Goal: Task Accomplishment & Management: Manage account settings

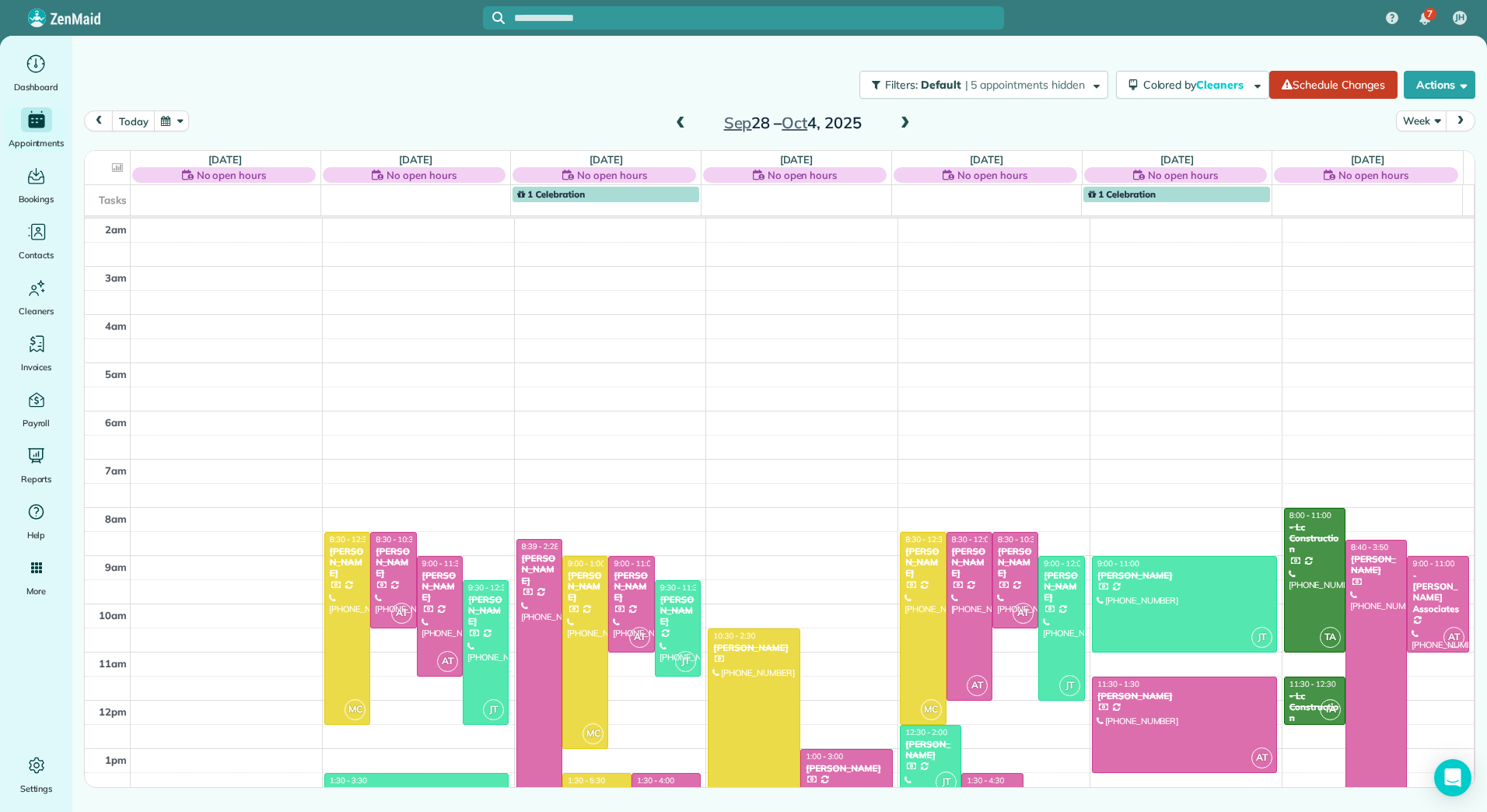
scroll to position [227, 0]
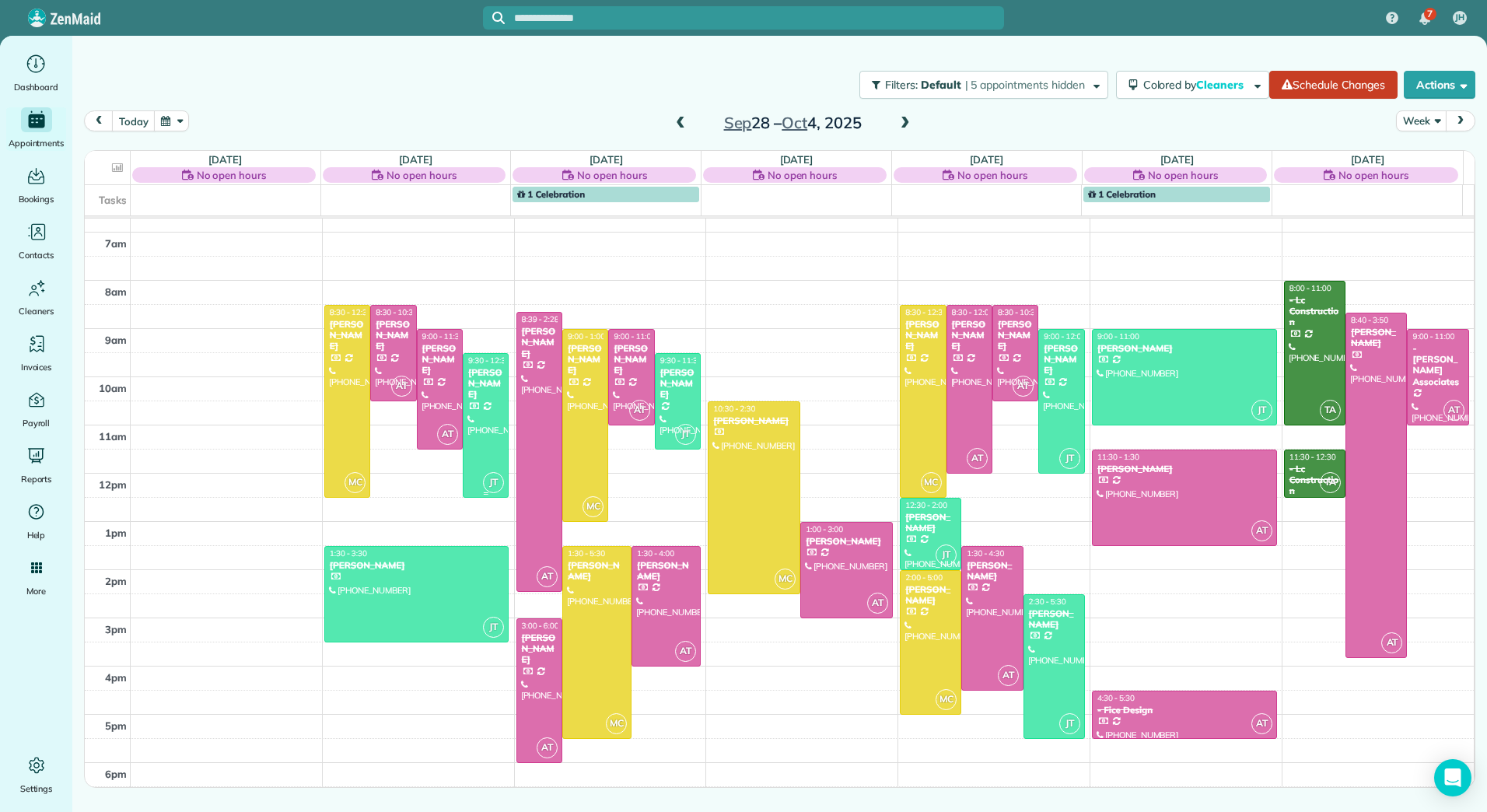
click at [493, 427] on div at bounding box center [486, 425] width 45 height 143
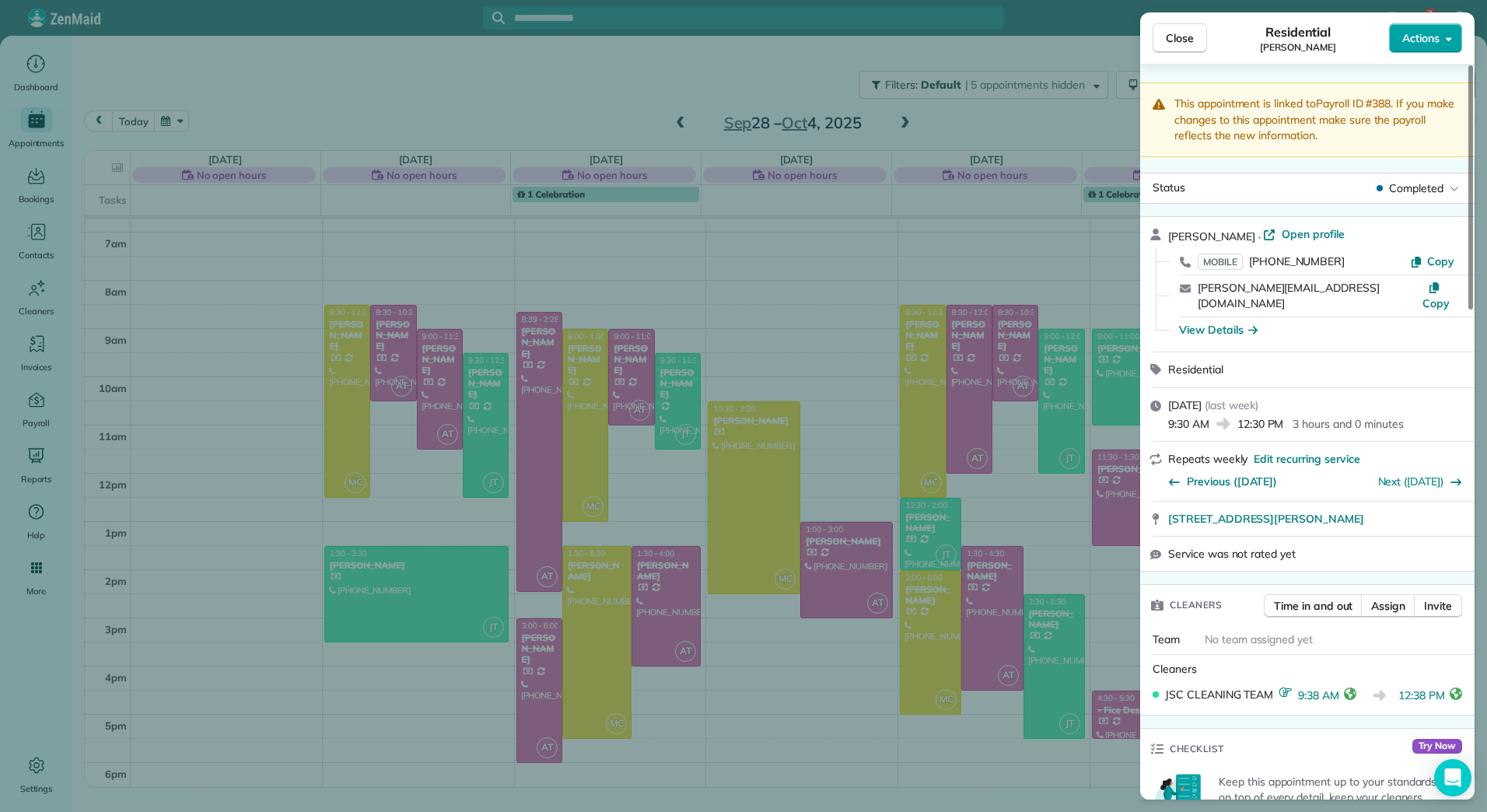
click at [1454, 37] on button "Actions" at bounding box center [1426, 38] width 73 height 30
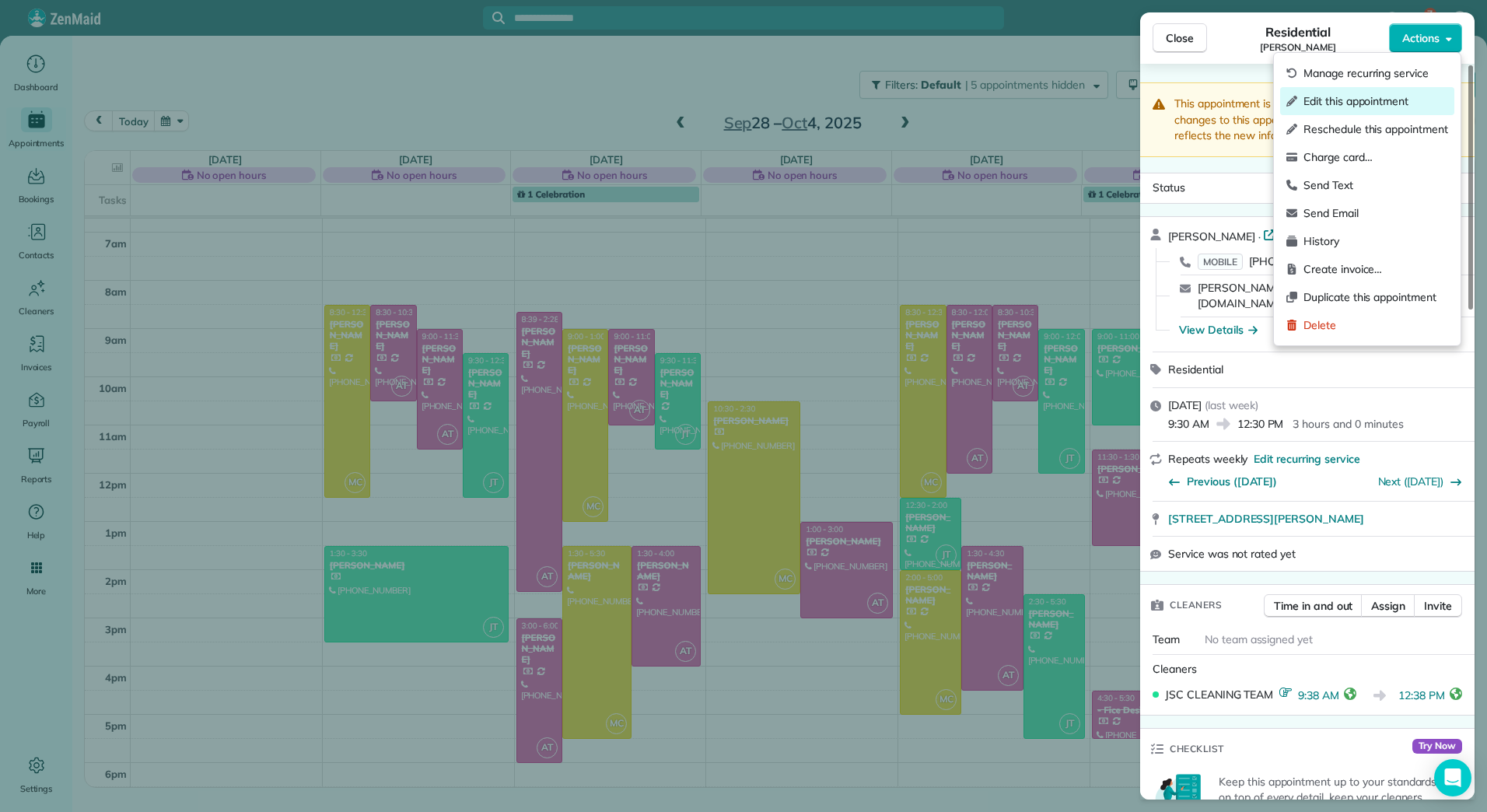
click at [1354, 106] on span "Edit this appointment" at bounding box center [1375, 101] width 145 height 16
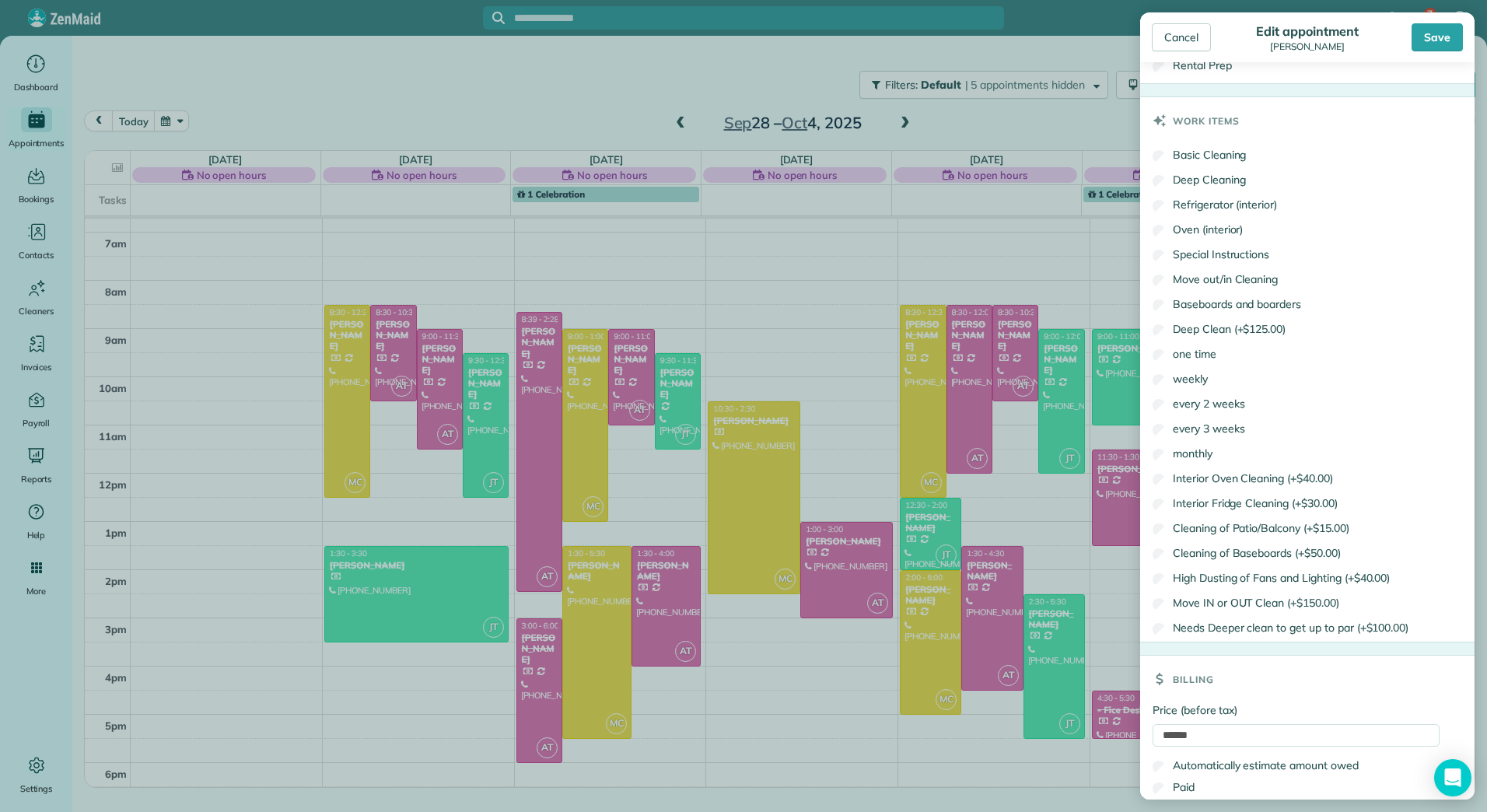
scroll to position [835, 0]
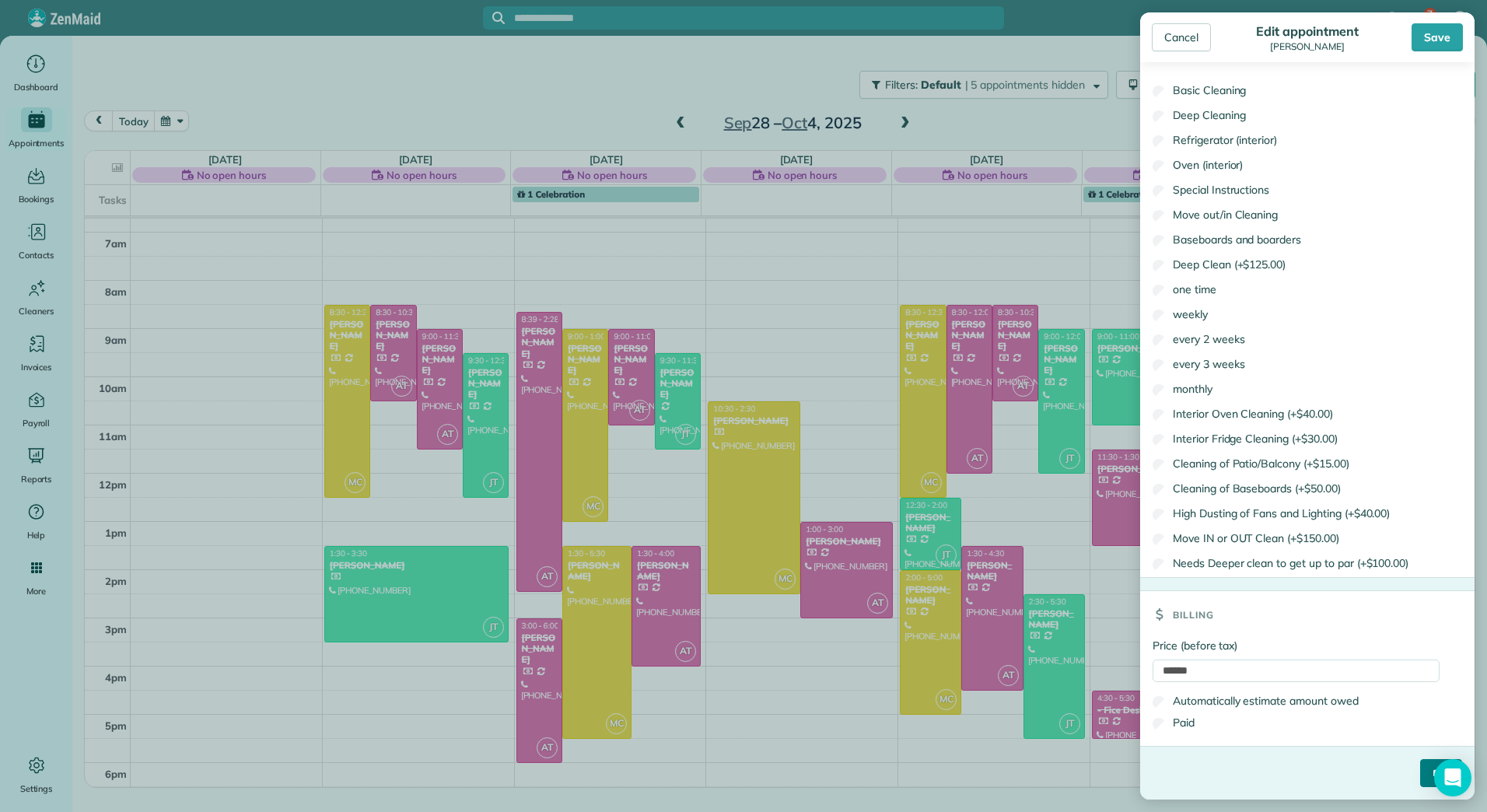
click at [1420, 769] on input "****" at bounding box center [1441, 773] width 42 height 28
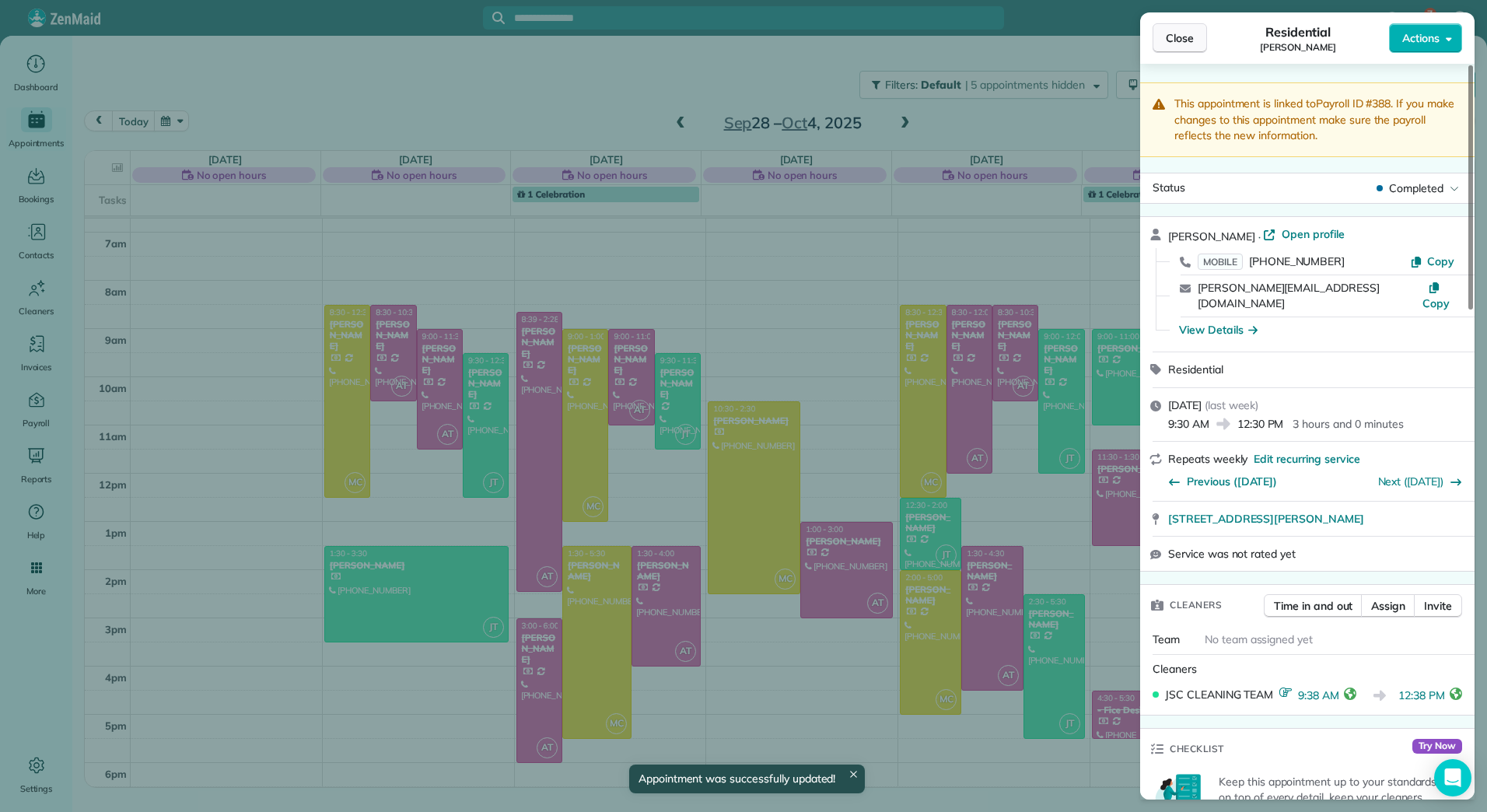
click at [1177, 38] on span "Close" at bounding box center [1180, 38] width 28 height 16
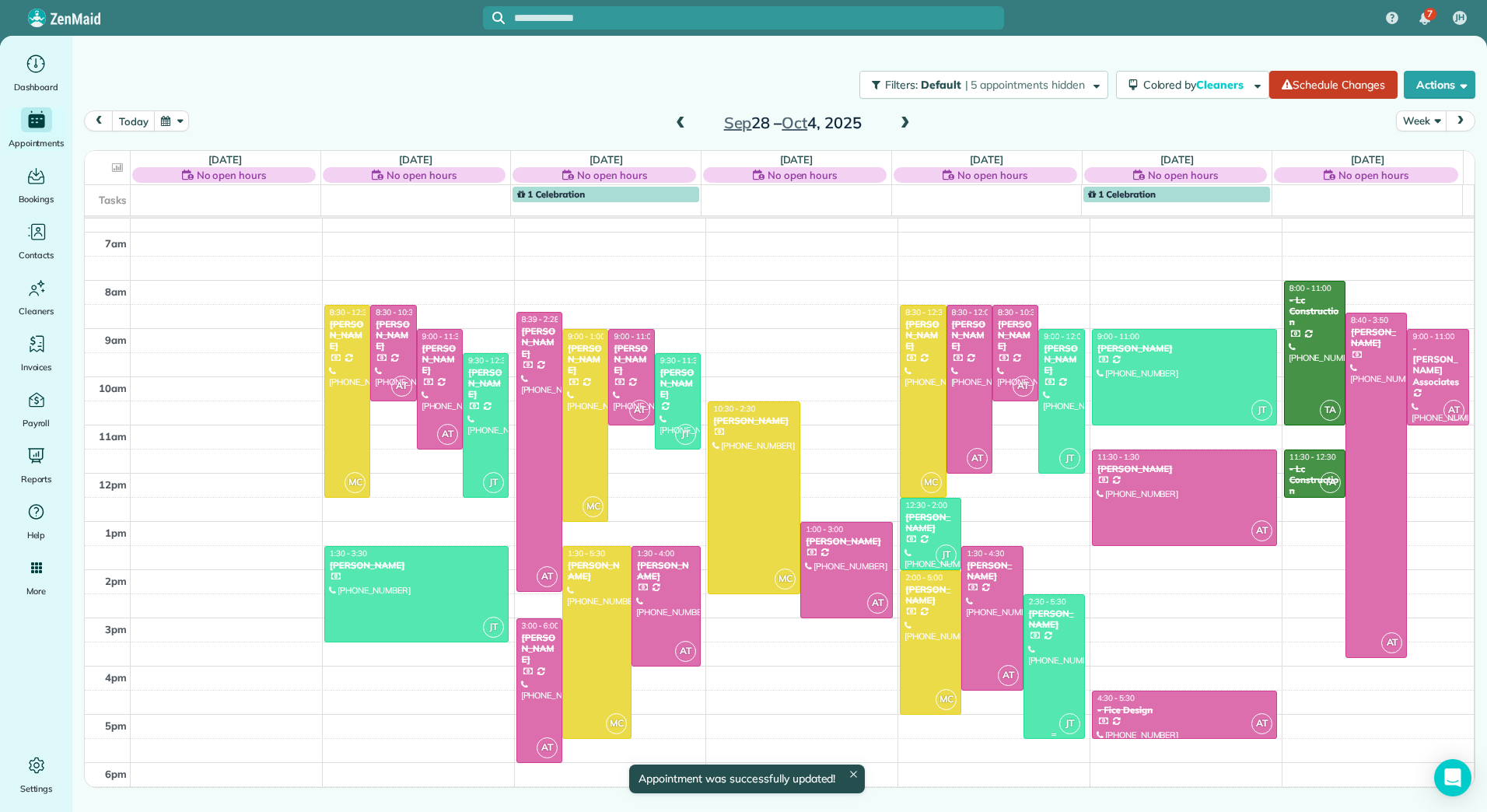
click at [1035, 636] on div at bounding box center [1054, 666] width 60 height 143
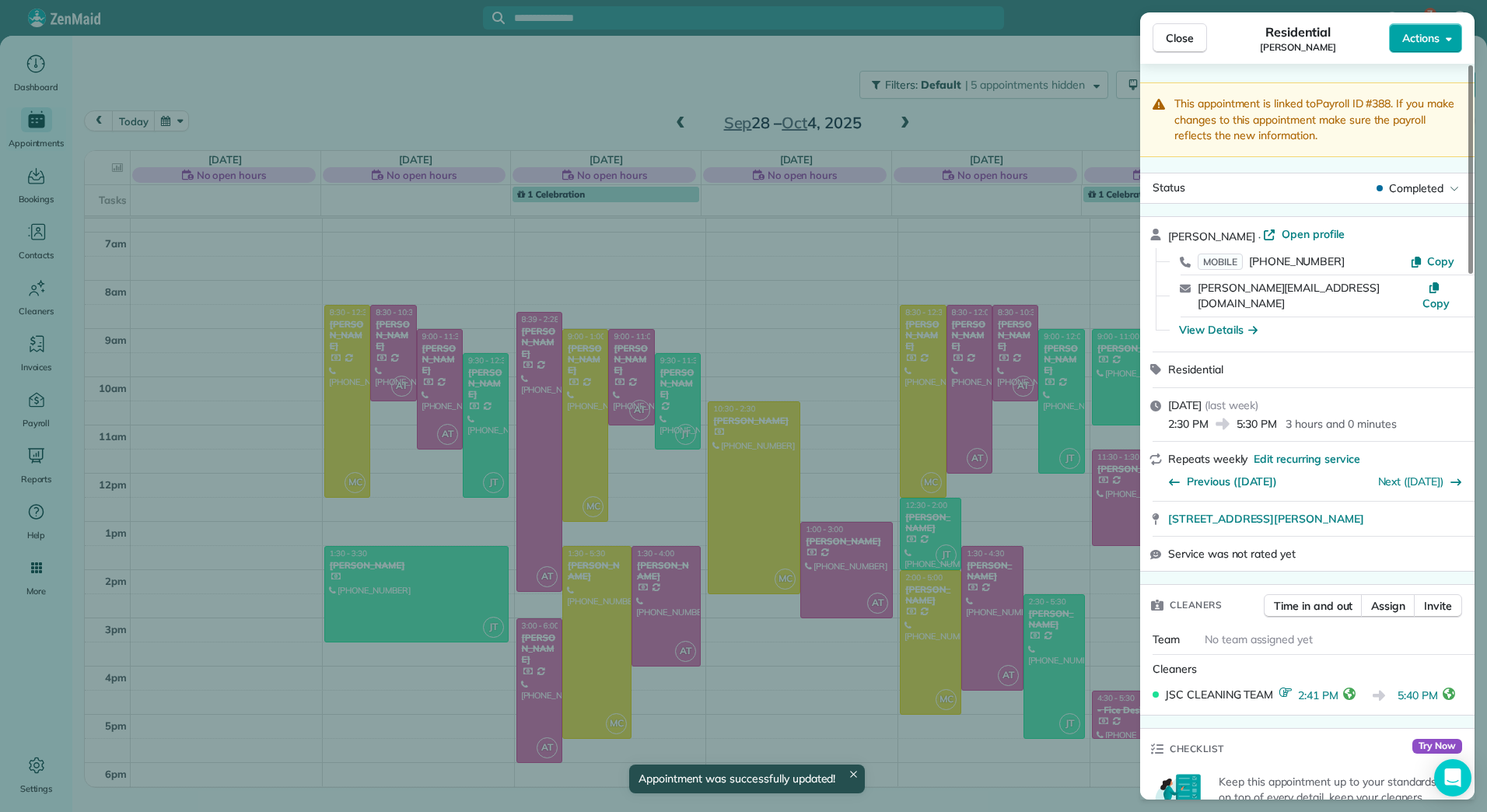
click at [1442, 39] on button "Actions" at bounding box center [1426, 38] width 73 height 30
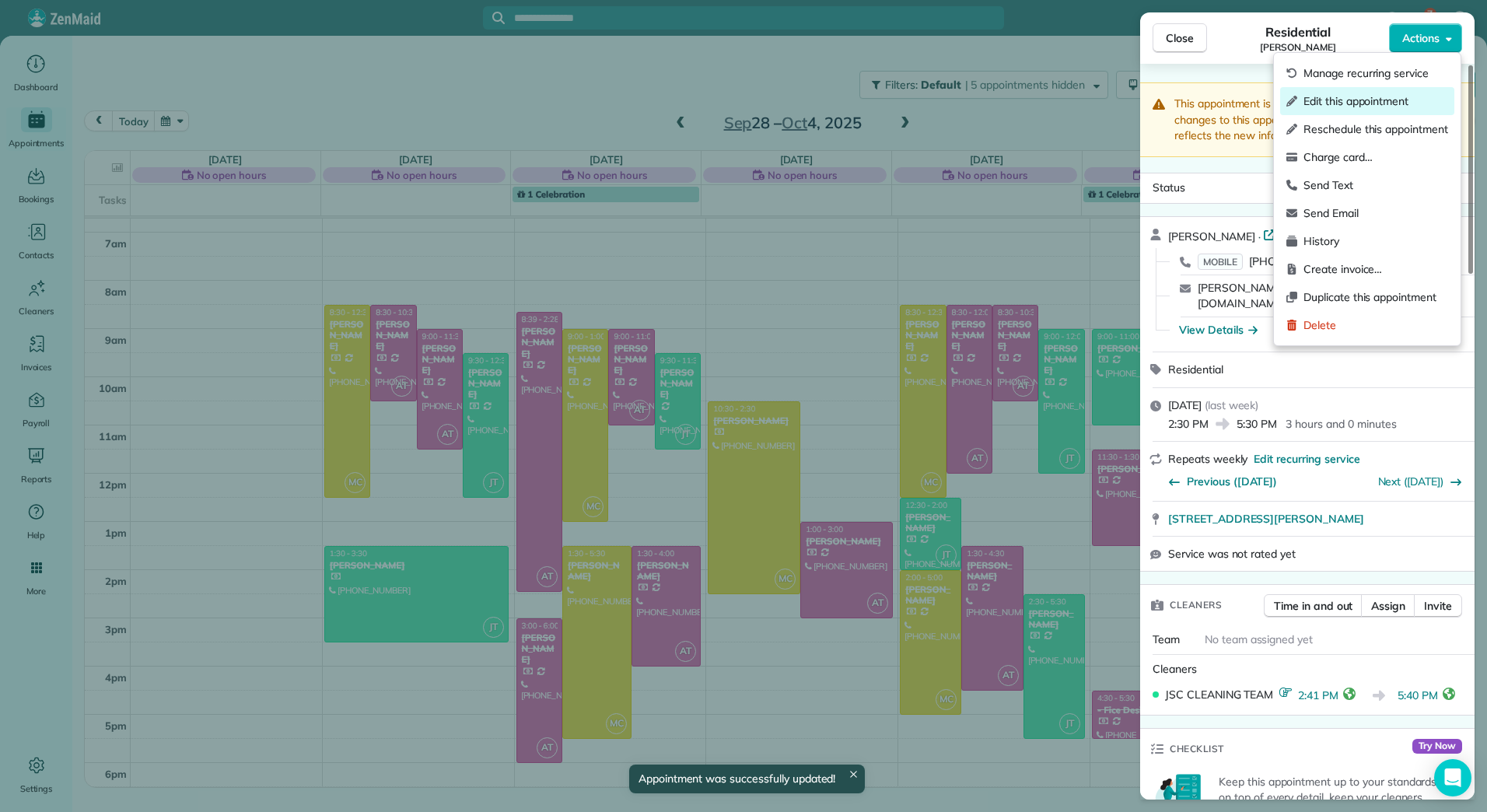
click at [1340, 93] on span "Edit this appointment" at bounding box center [1375, 101] width 145 height 16
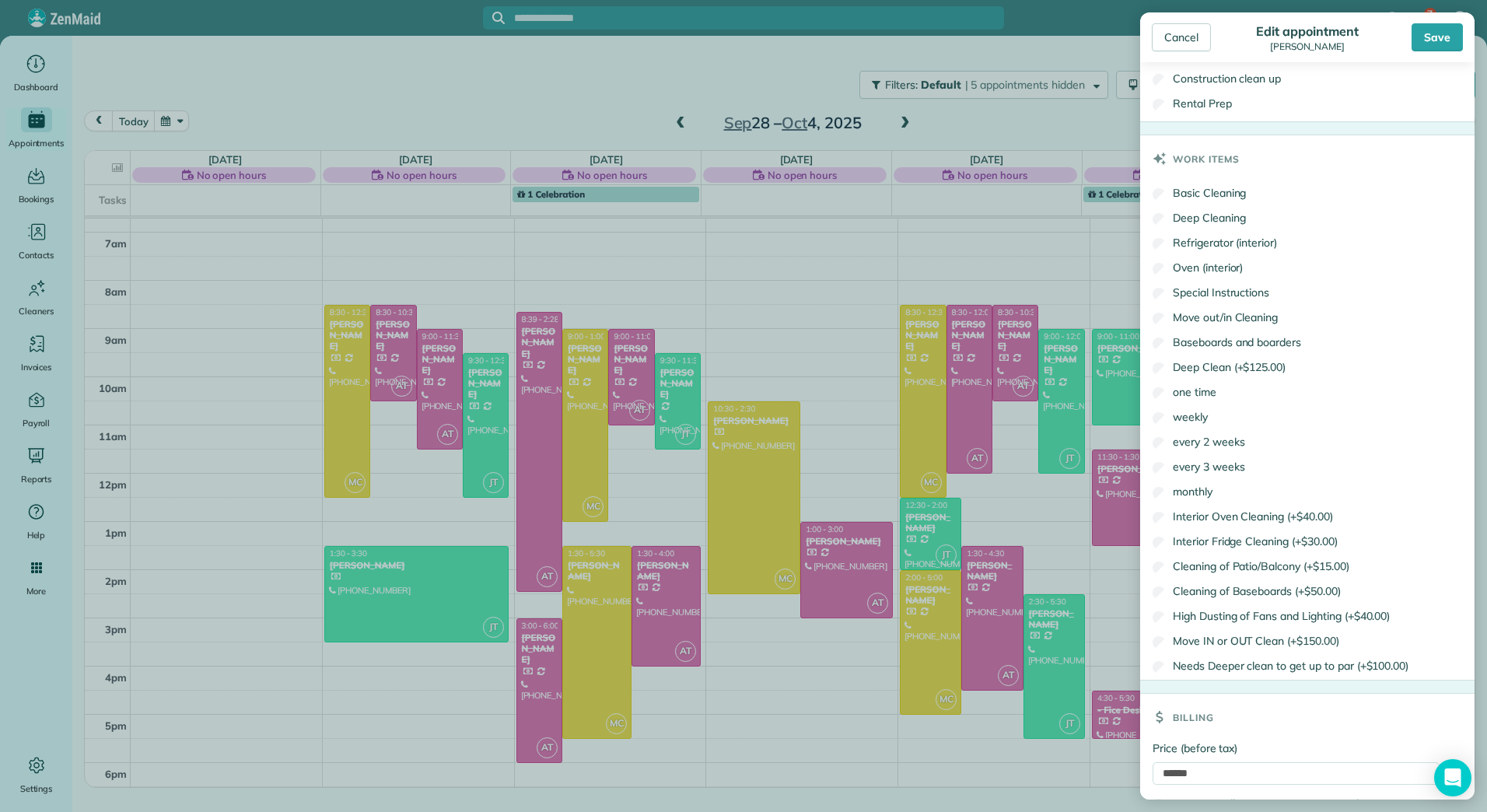
scroll to position [1297, 0]
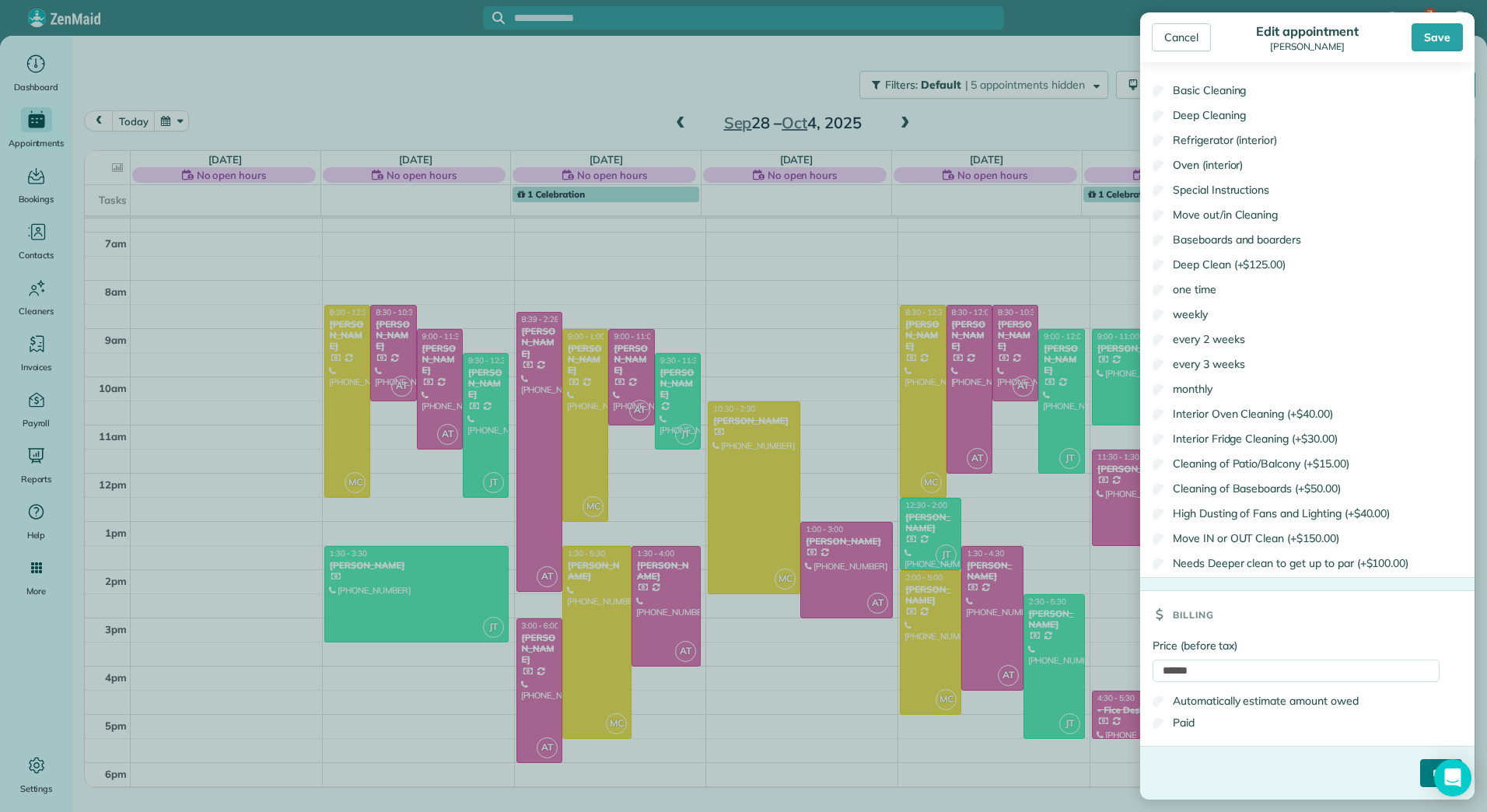
click at [1420, 763] on input "****" at bounding box center [1441, 773] width 42 height 28
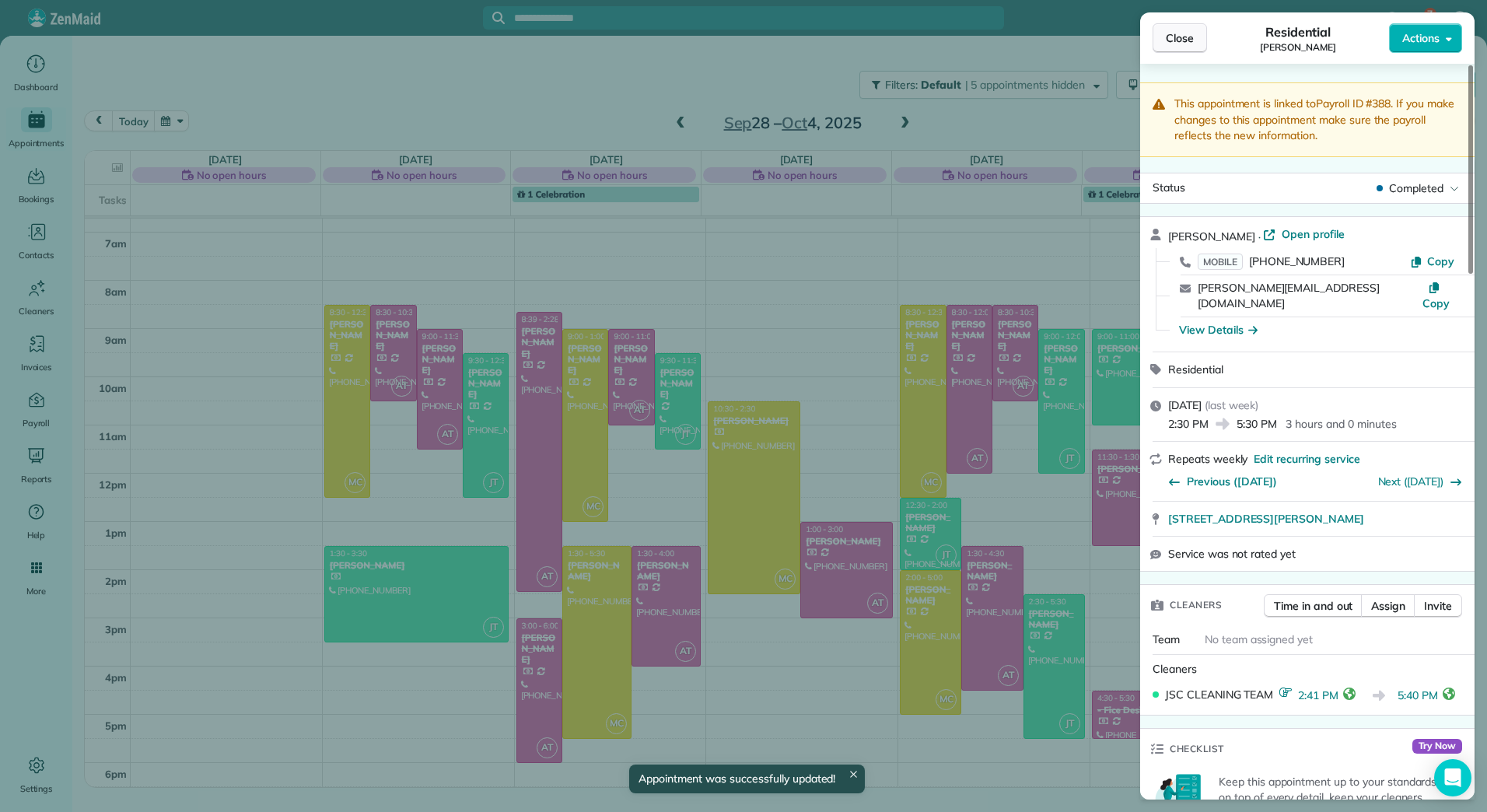
click at [1166, 31] on span "Close" at bounding box center [1180, 38] width 28 height 16
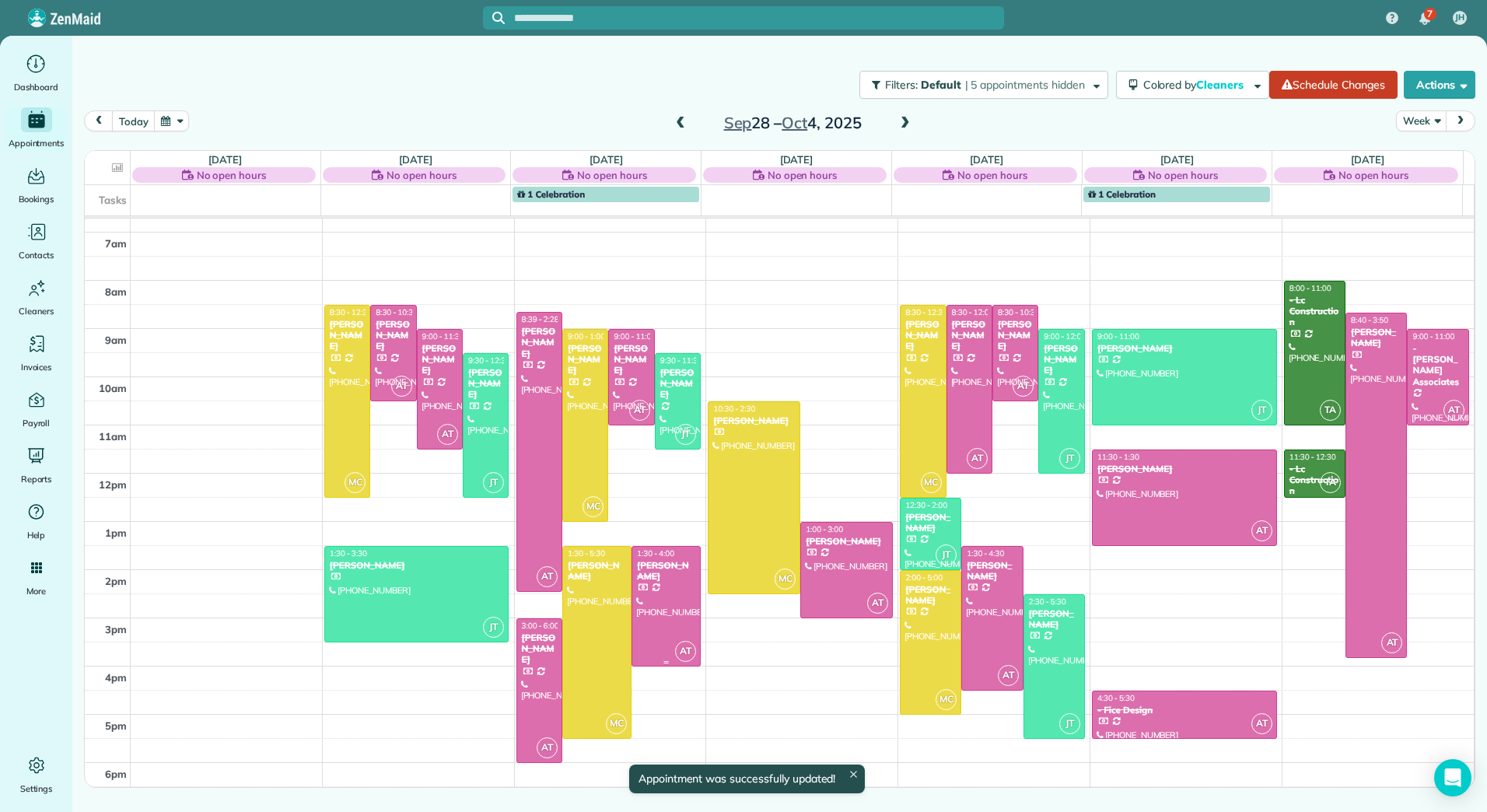
click at [660, 600] on div at bounding box center [667, 606] width 68 height 119
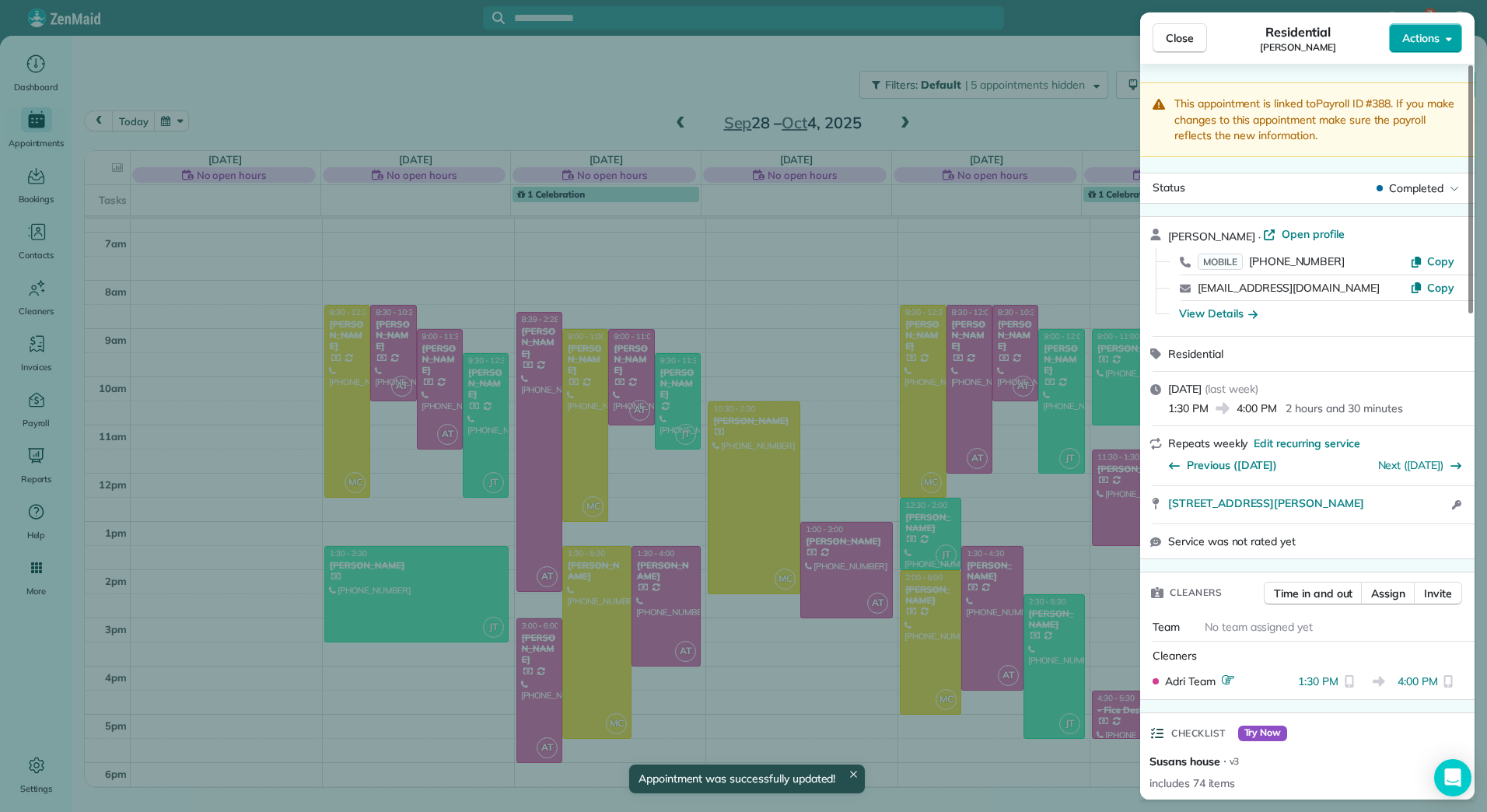
click at [1446, 45] on button "Actions" at bounding box center [1426, 38] width 73 height 30
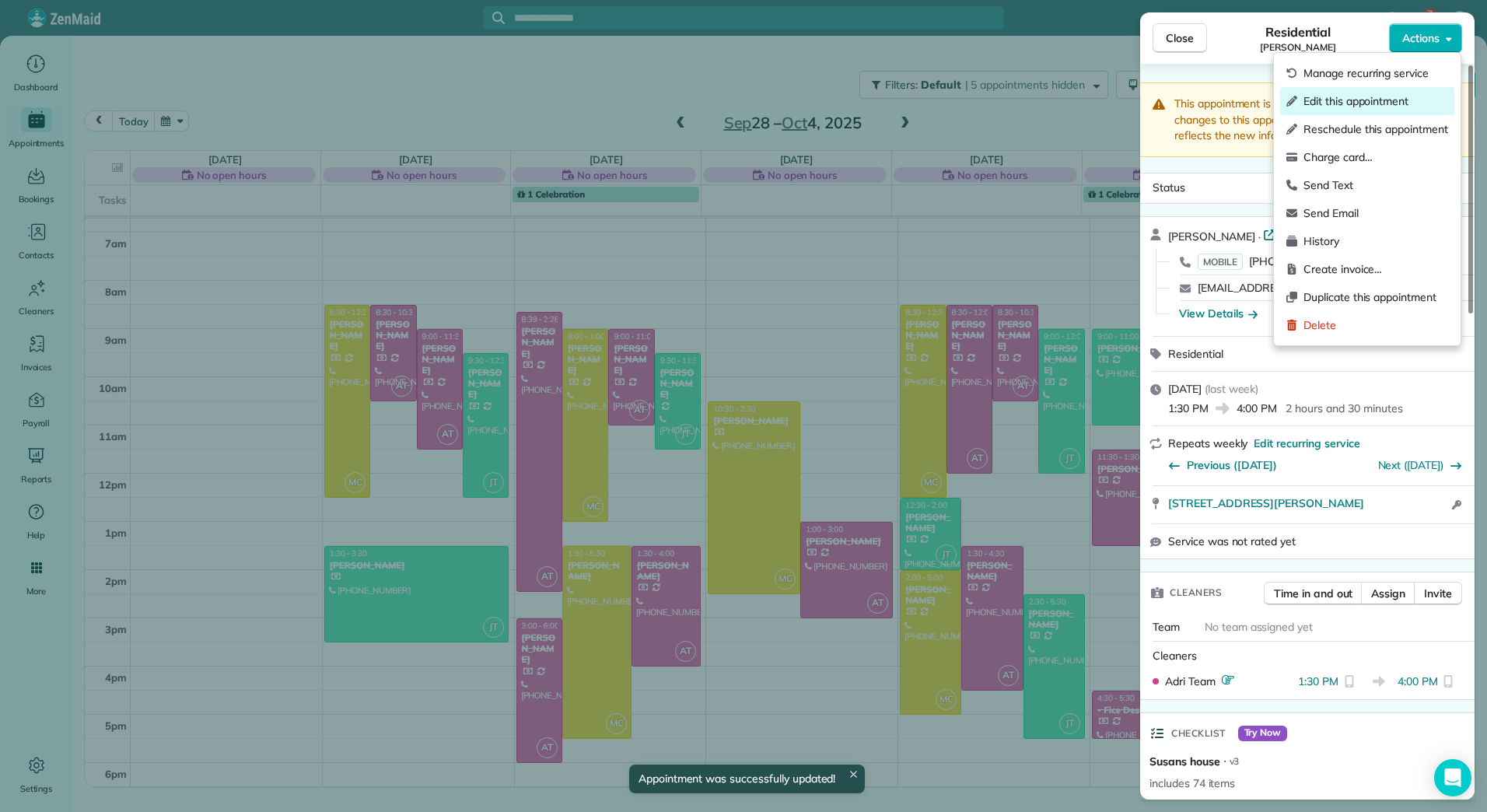
click at [1394, 100] on span "Edit this appointment" at bounding box center [1375, 101] width 145 height 16
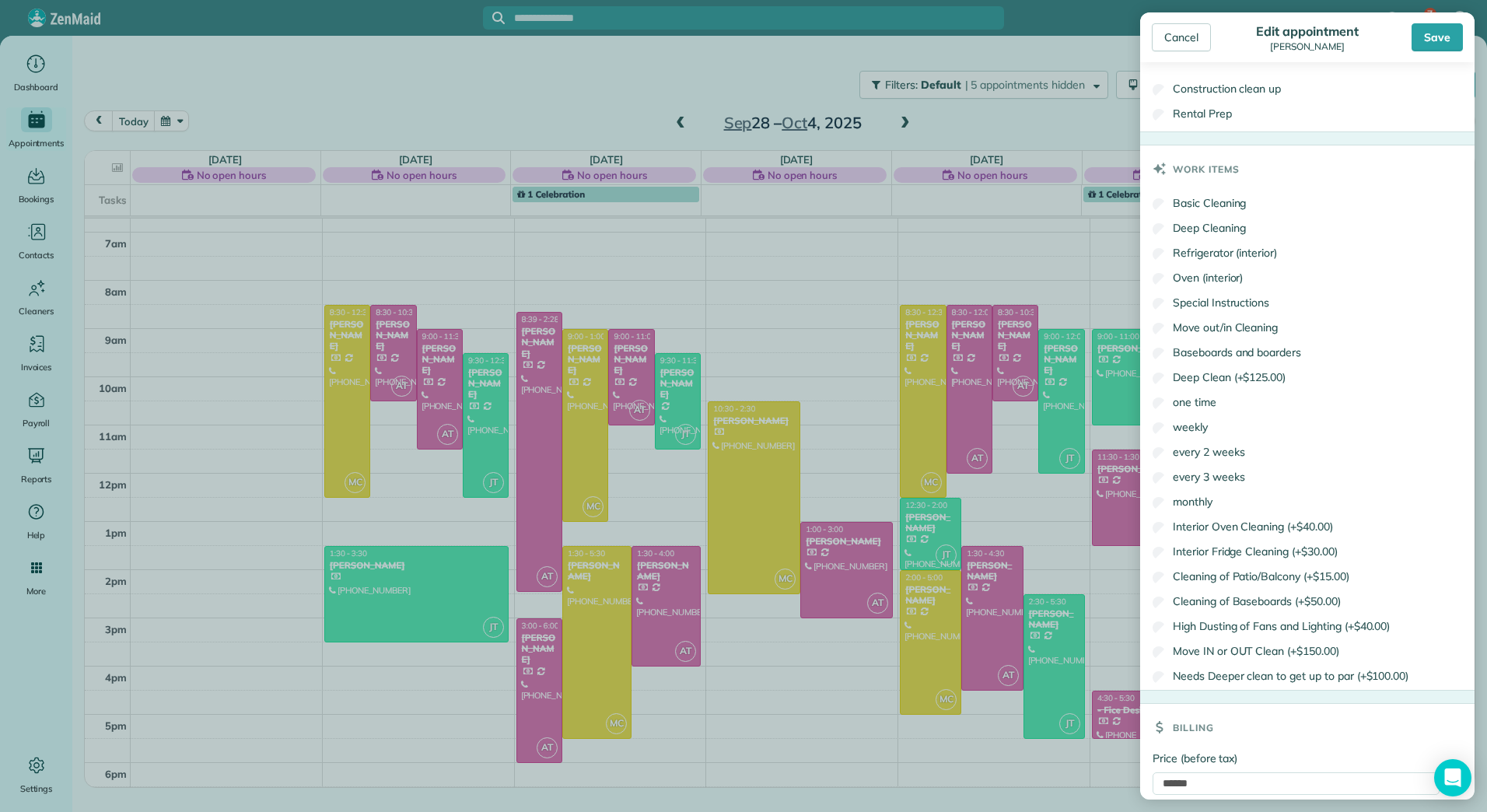
scroll to position [725, 0]
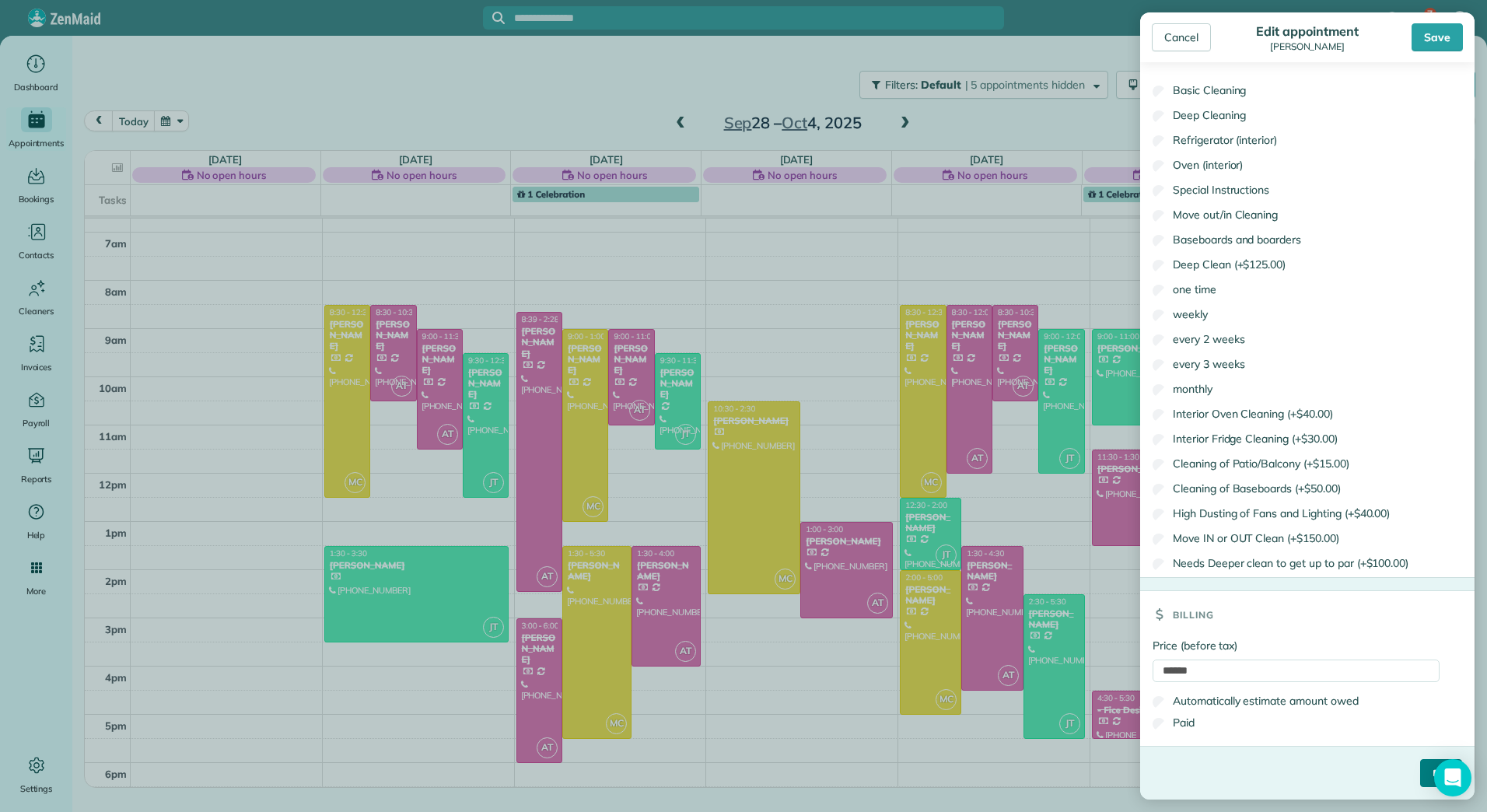
click at [1420, 769] on input "****" at bounding box center [1441, 773] width 42 height 28
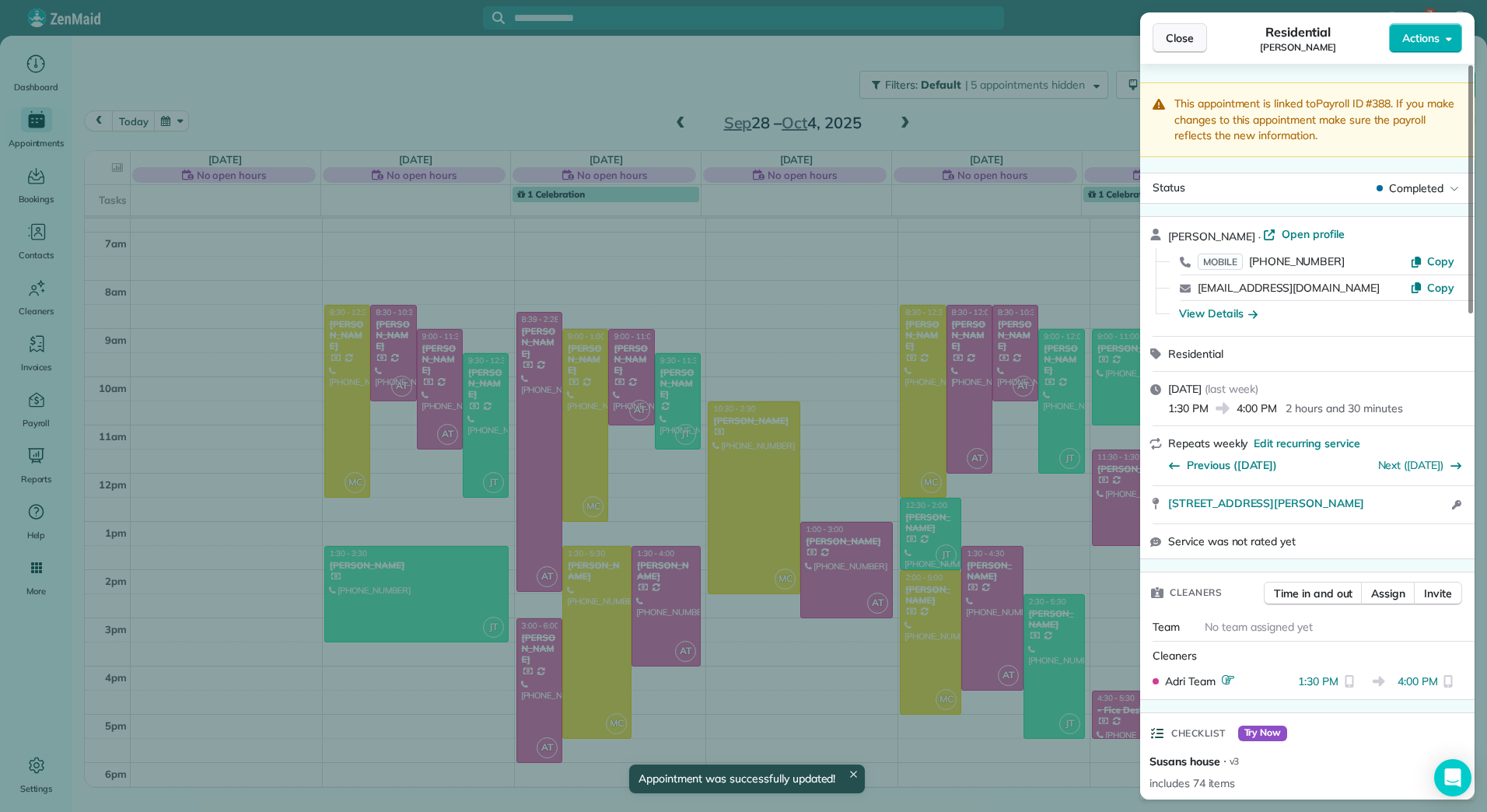
click at [1168, 30] on button "Close" at bounding box center [1180, 38] width 55 height 30
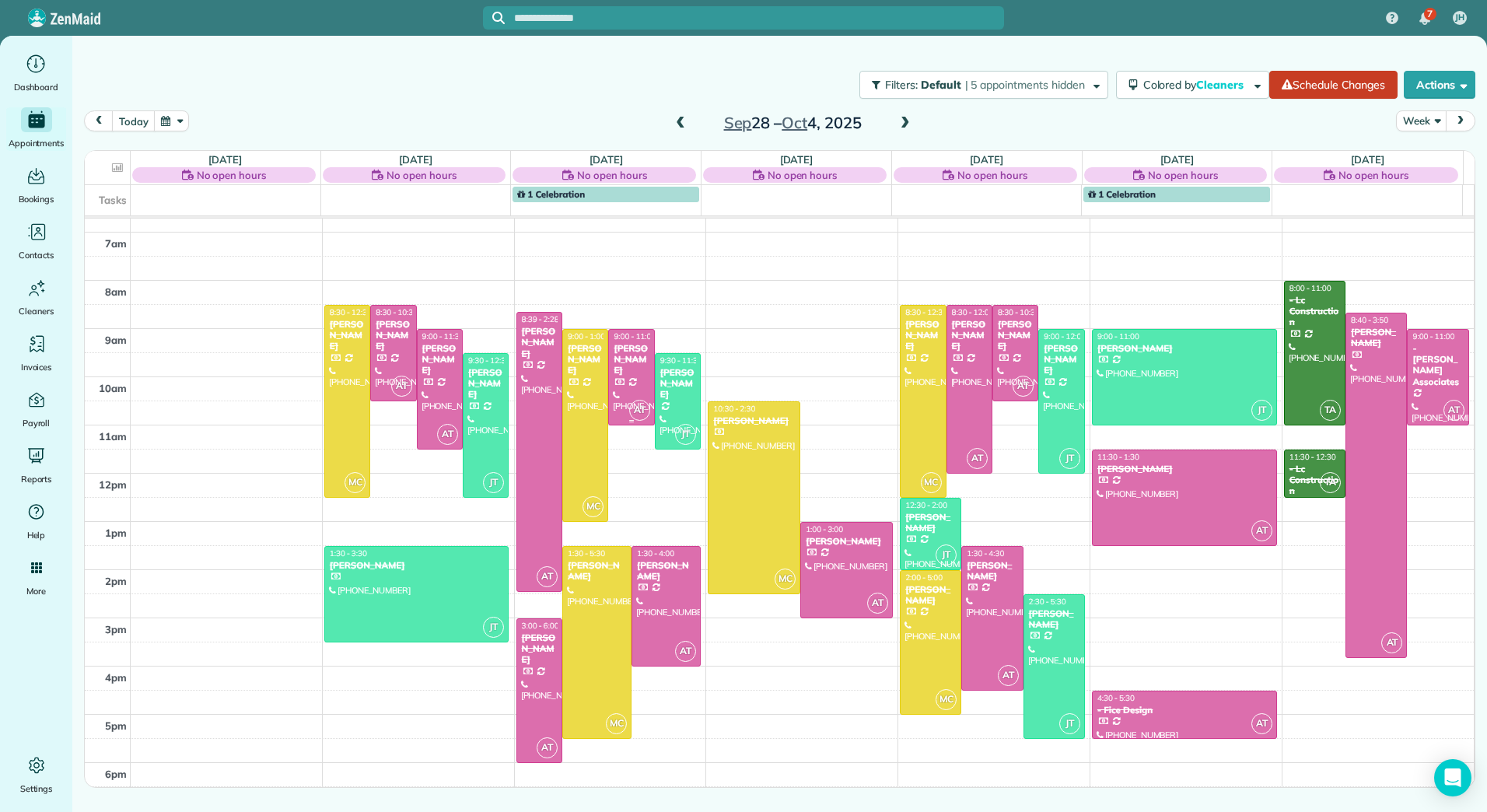
click at [627, 353] on div "[PERSON_NAME]" at bounding box center [631, 360] width 36 height 33
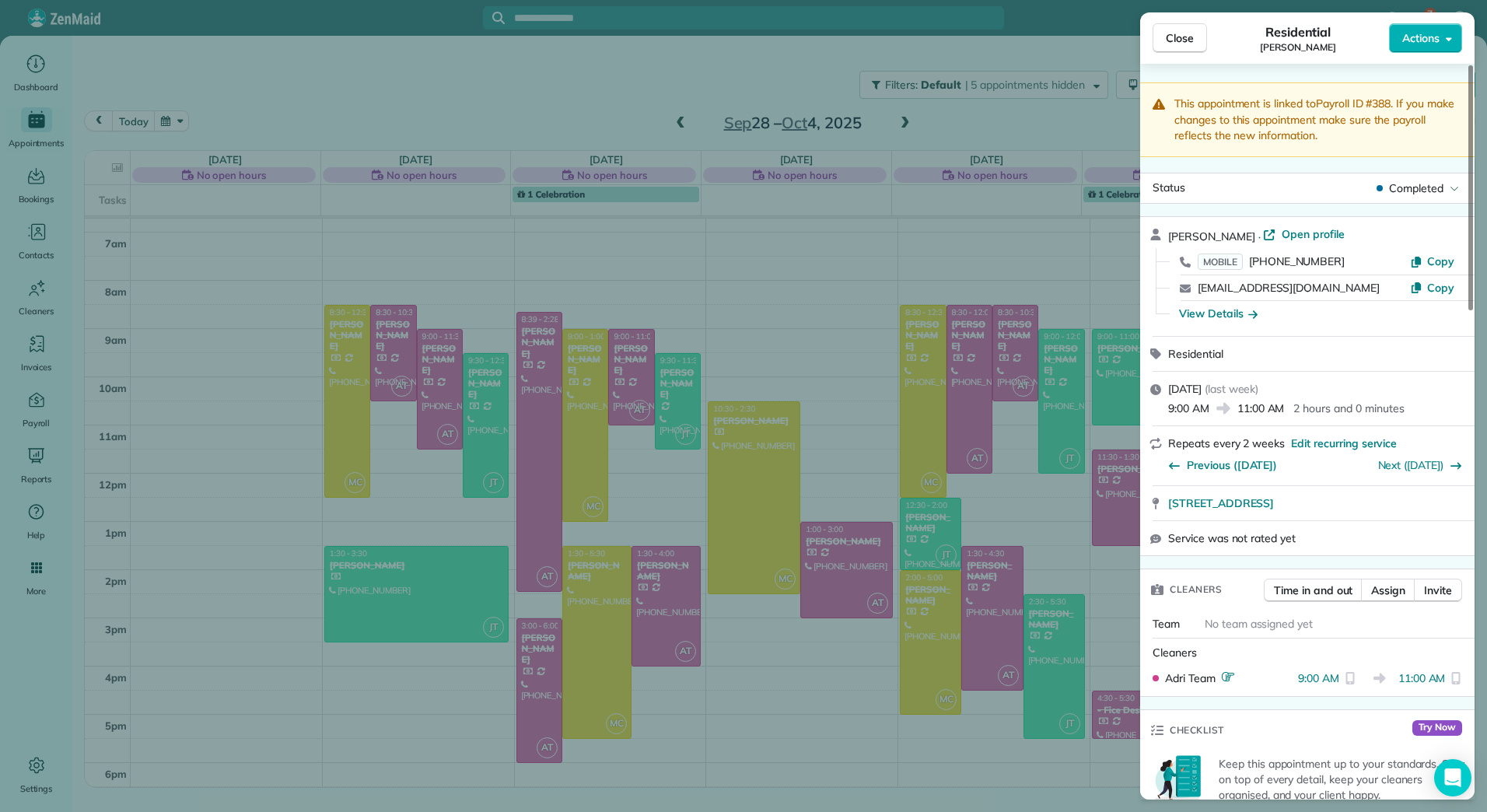
click at [705, 712] on div "Close Residential [PERSON_NAME] Actions This appointment is linked to Payroll I…" at bounding box center [744, 406] width 1487 height 812
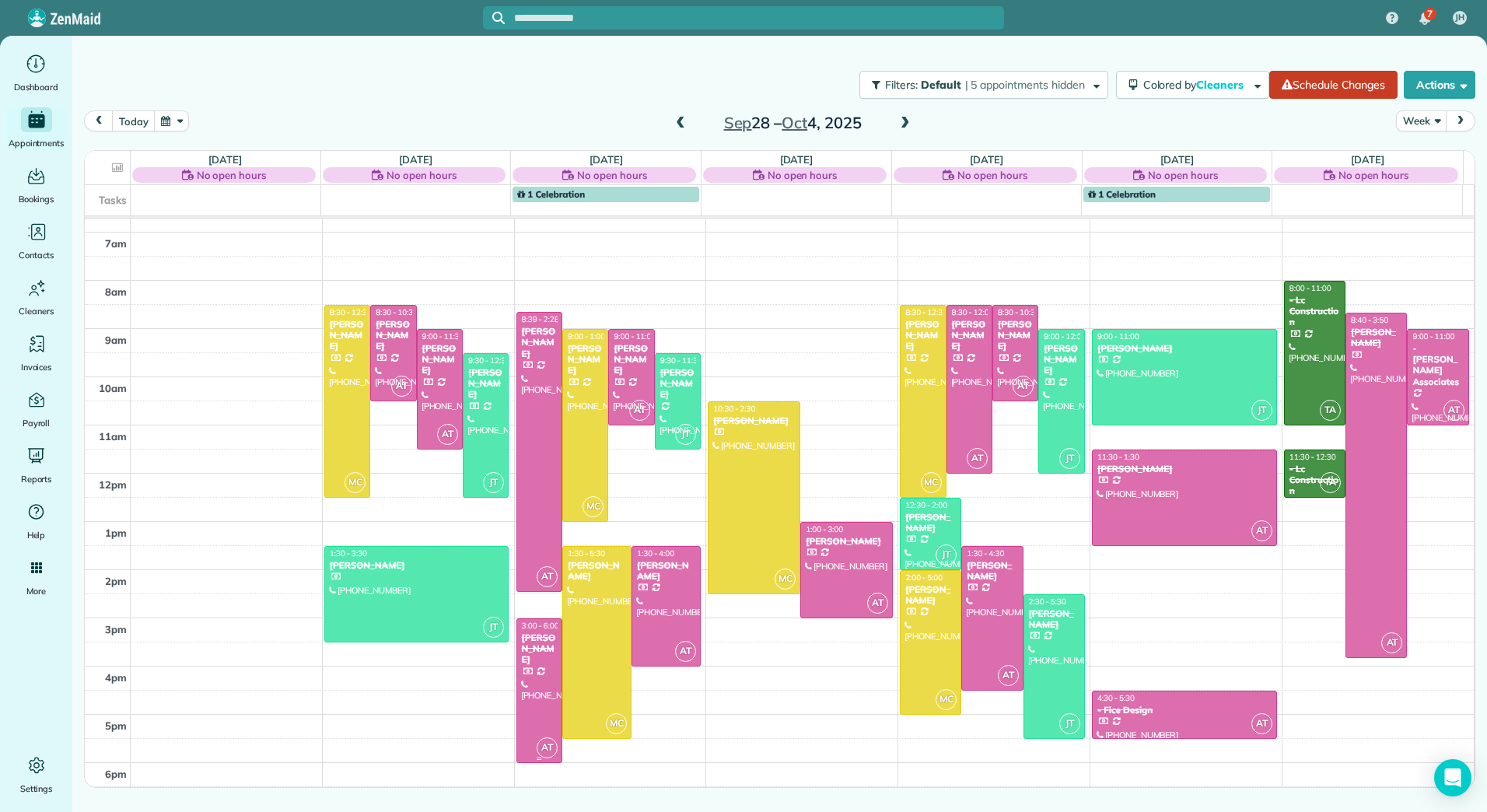
click at [540, 694] on div at bounding box center [539, 690] width 45 height 143
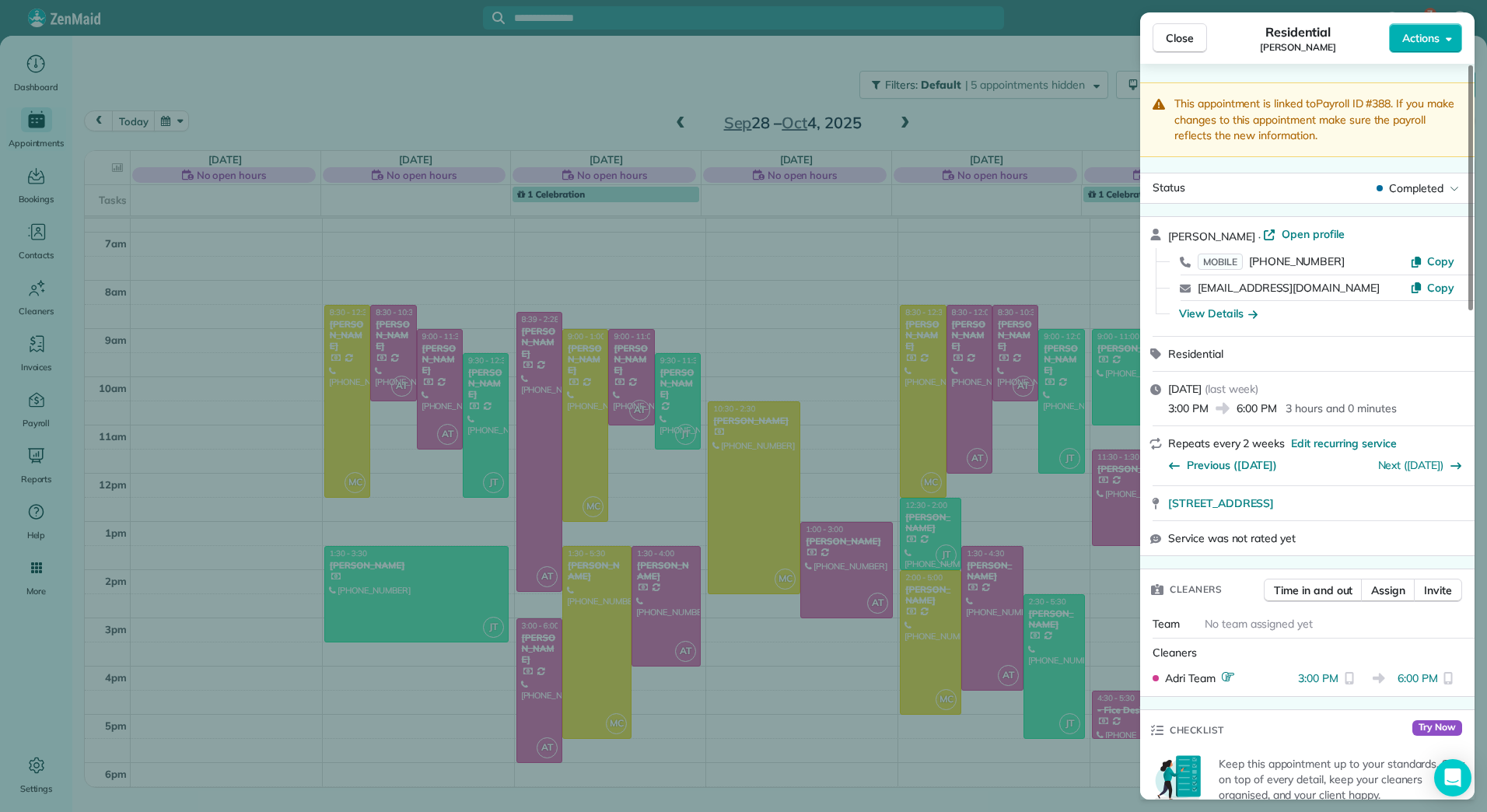
click at [688, 714] on div "Close Residential [PERSON_NAME] Actions This appointment is linked to Payroll I…" at bounding box center [744, 406] width 1487 height 812
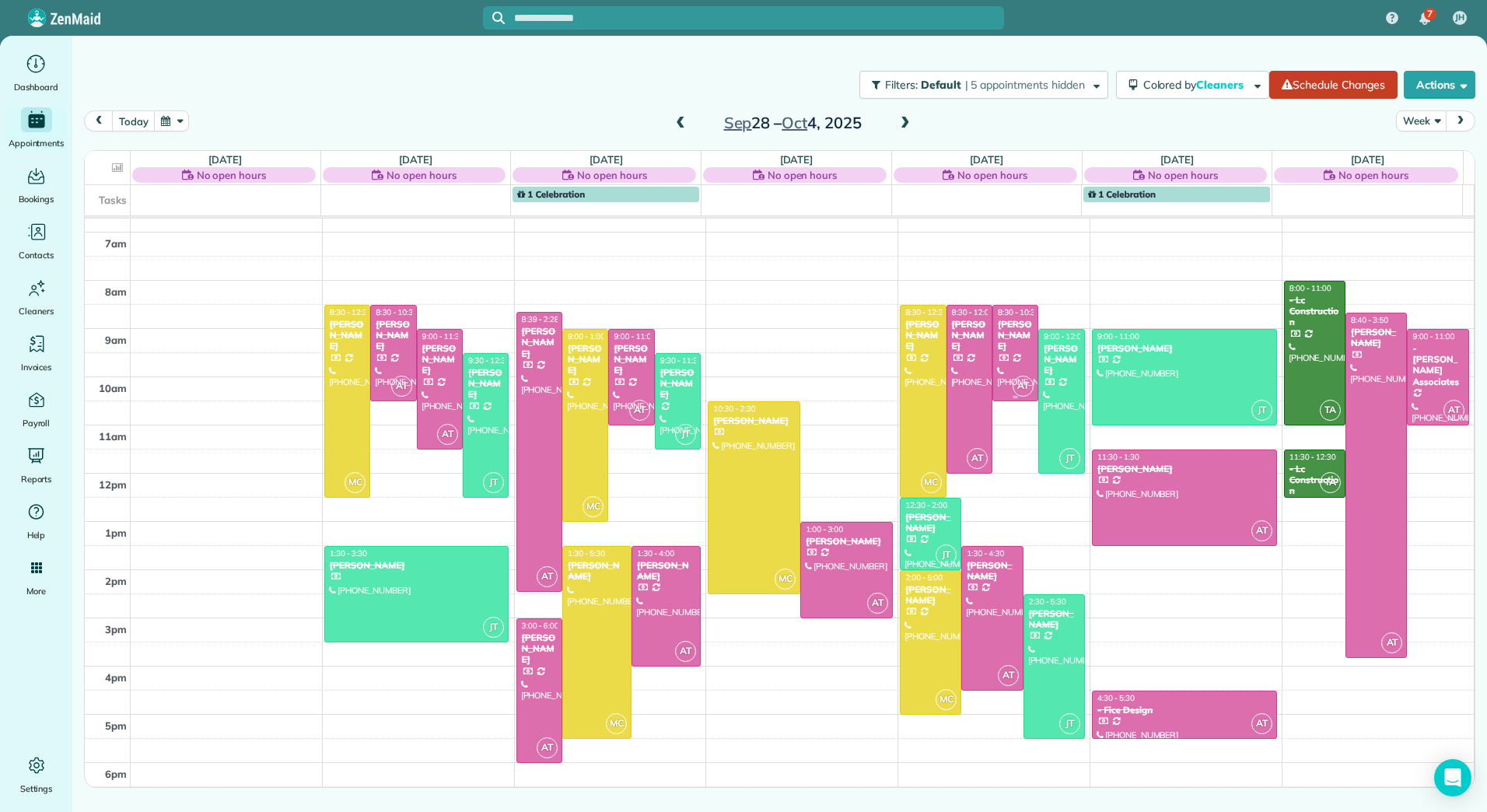
click at [1010, 352] on div at bounding box center [1016, 353] width 45 height 95
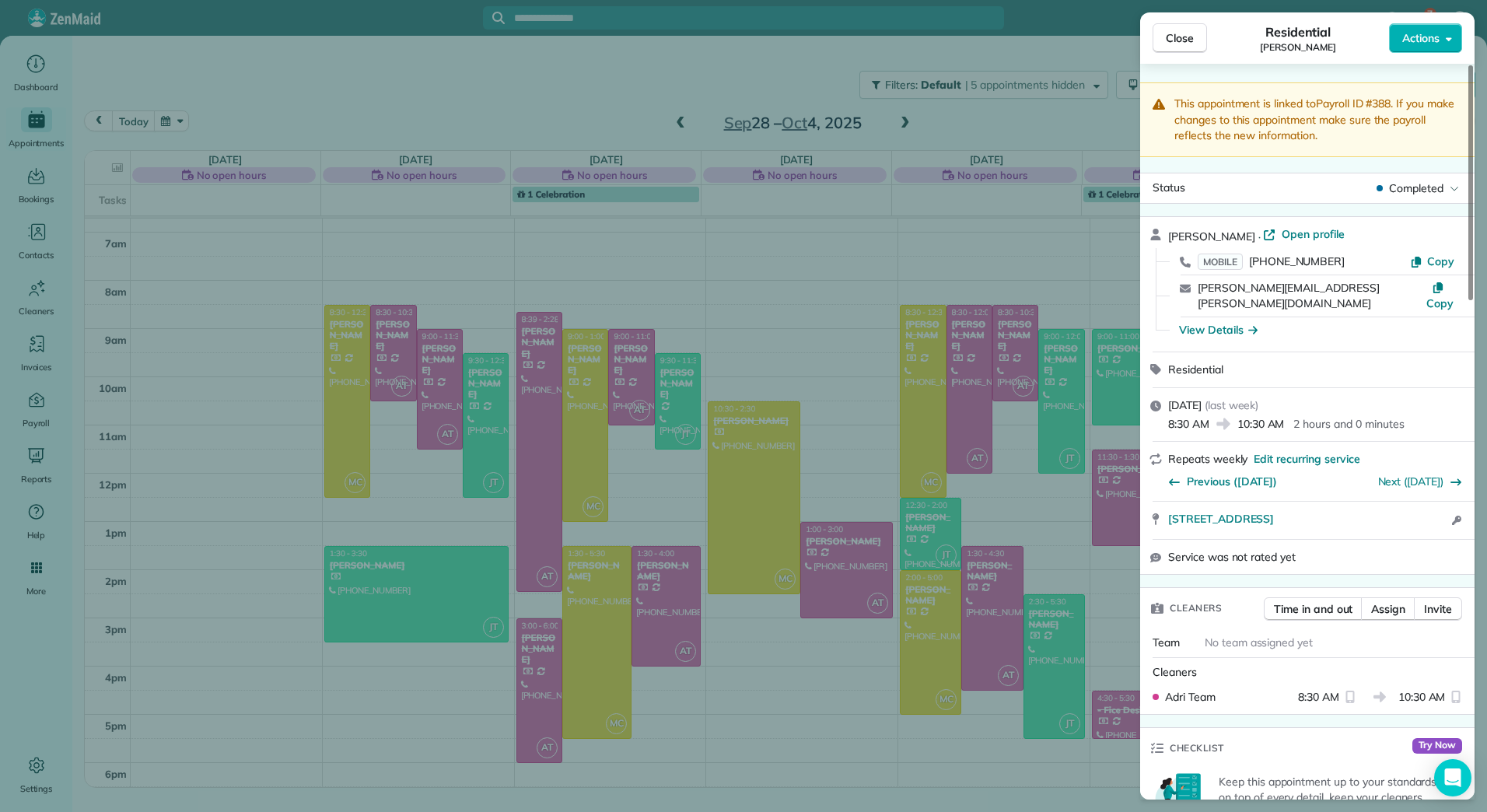
click at [944, 383] on div "Close Residential [PERSON_NAME] Actions This appointment is linked to Payroll I…" at bounding box center [744, 406] width 1487 height 812
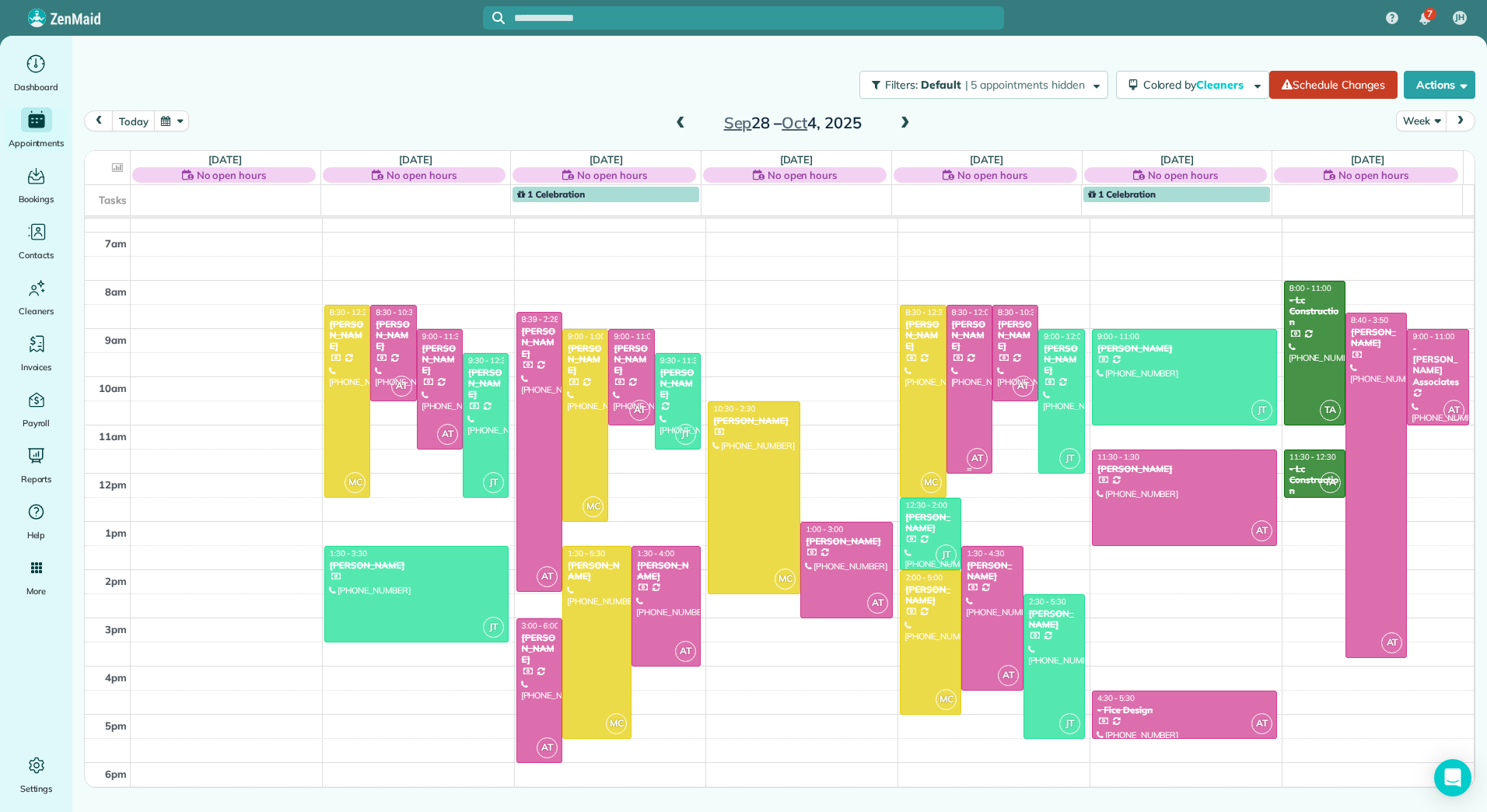
click at [954, 380] on div at bounding box center [970, 389] width 45 height 167
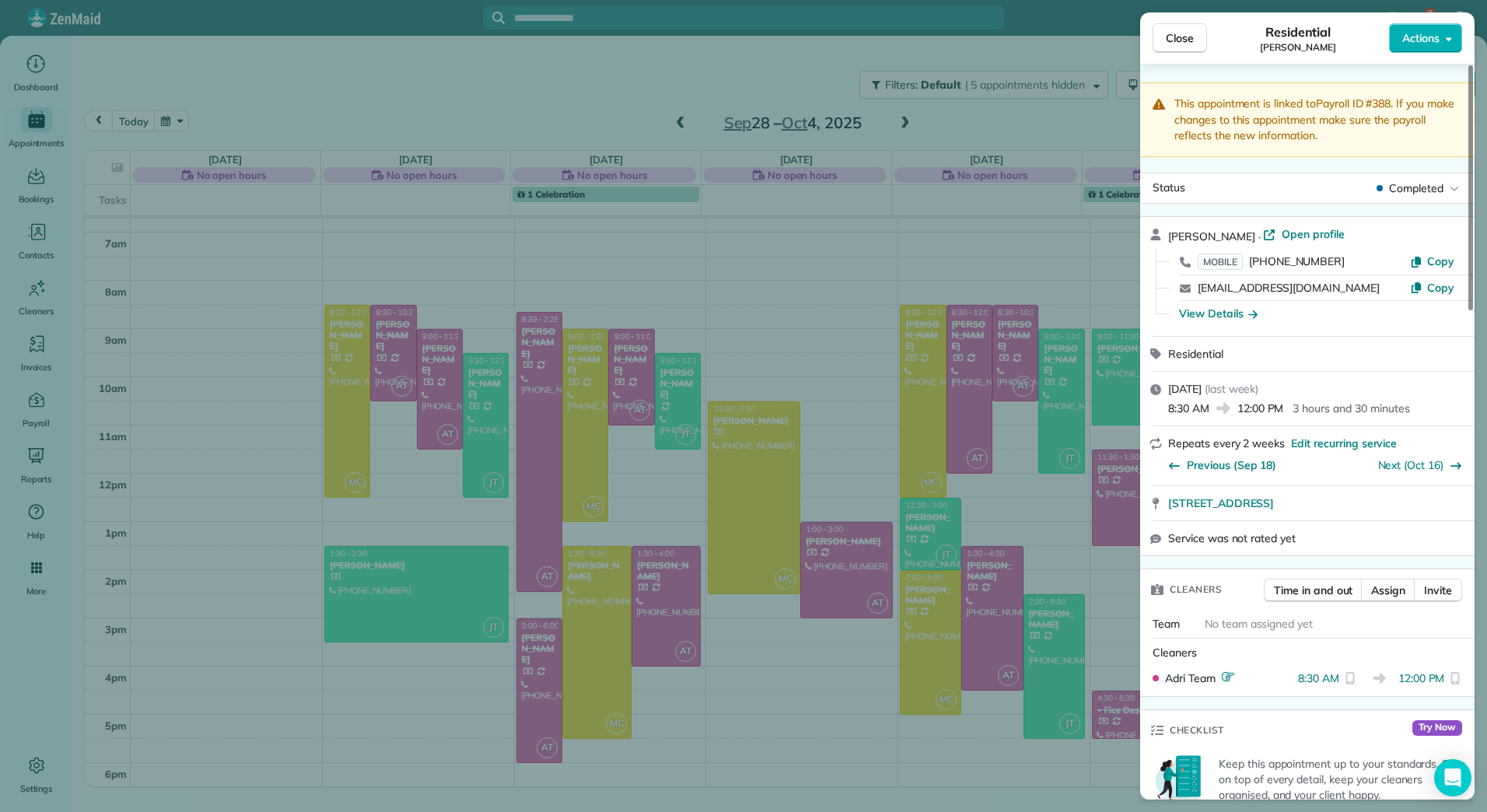
click at [987, 585] on div "Close Residential [PERSON_NAME] Actions This appointment is linked to Payroll I…" at bounding box center [744, 406] width 1487 height 812
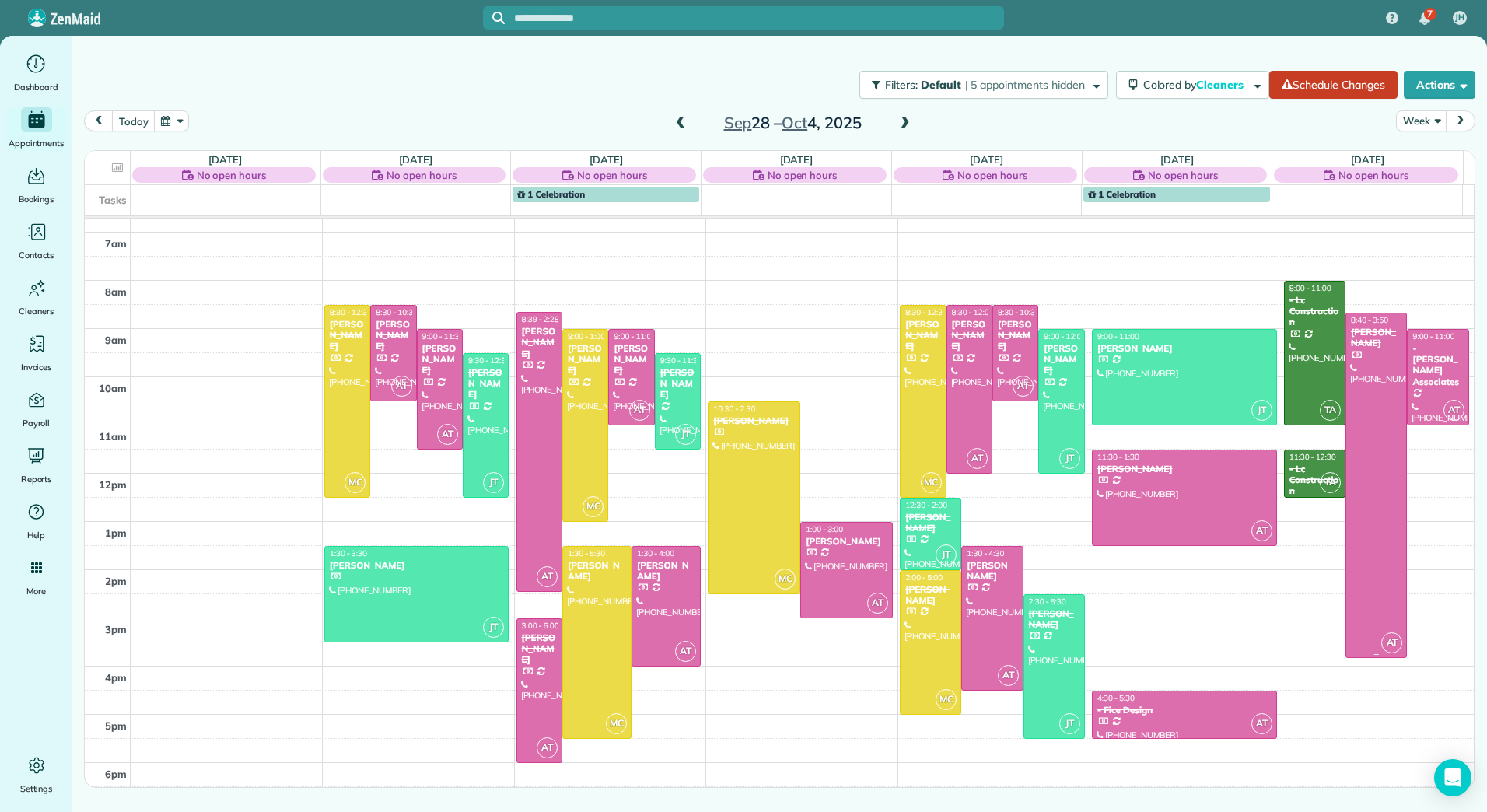
click at [1354, 416] on div at bounding box center [1376, 485] width 60 height 344
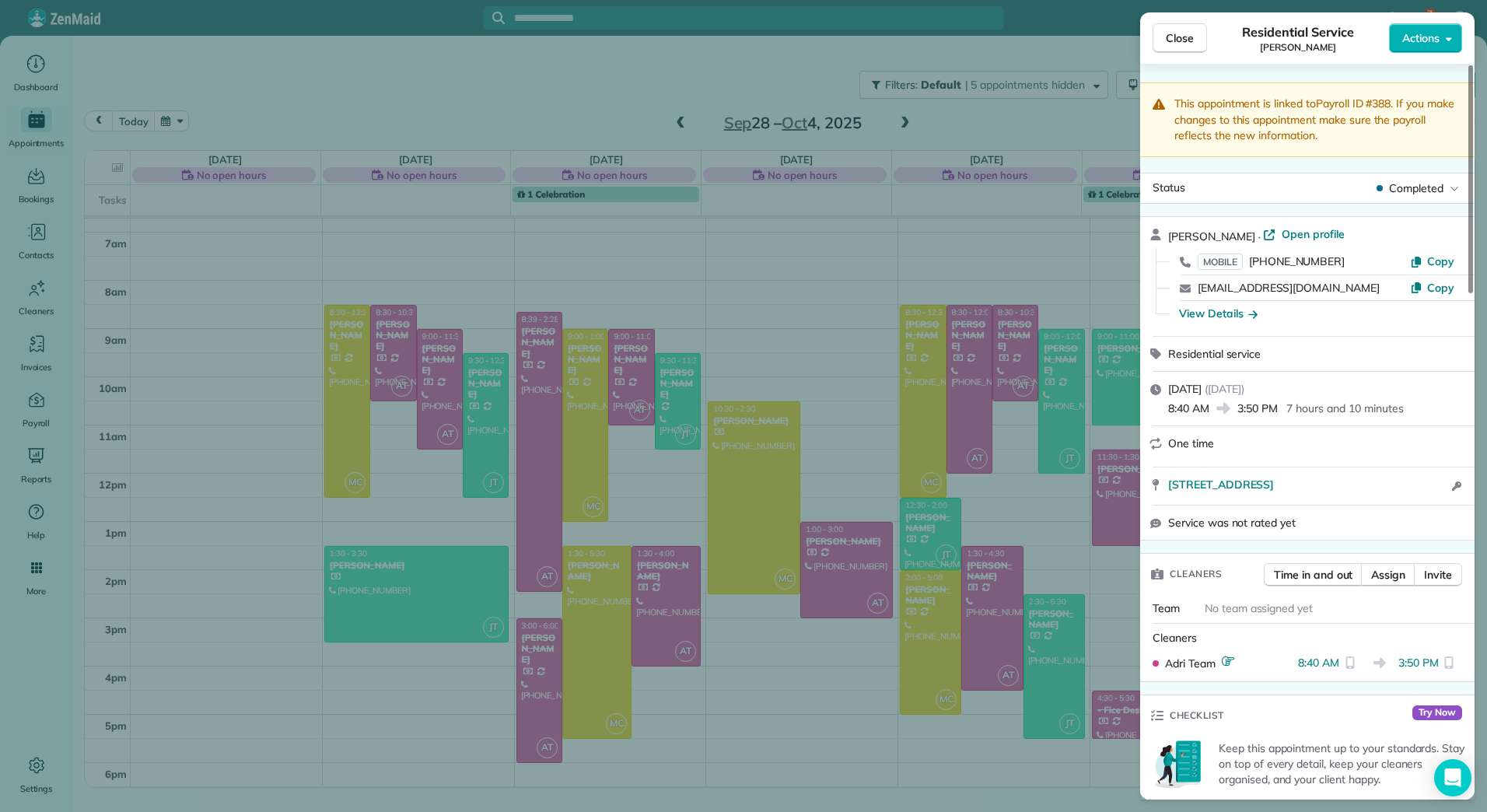
click at [1180, 43] on span "Close" at bounding box center [1180, 38] width 28 height 16
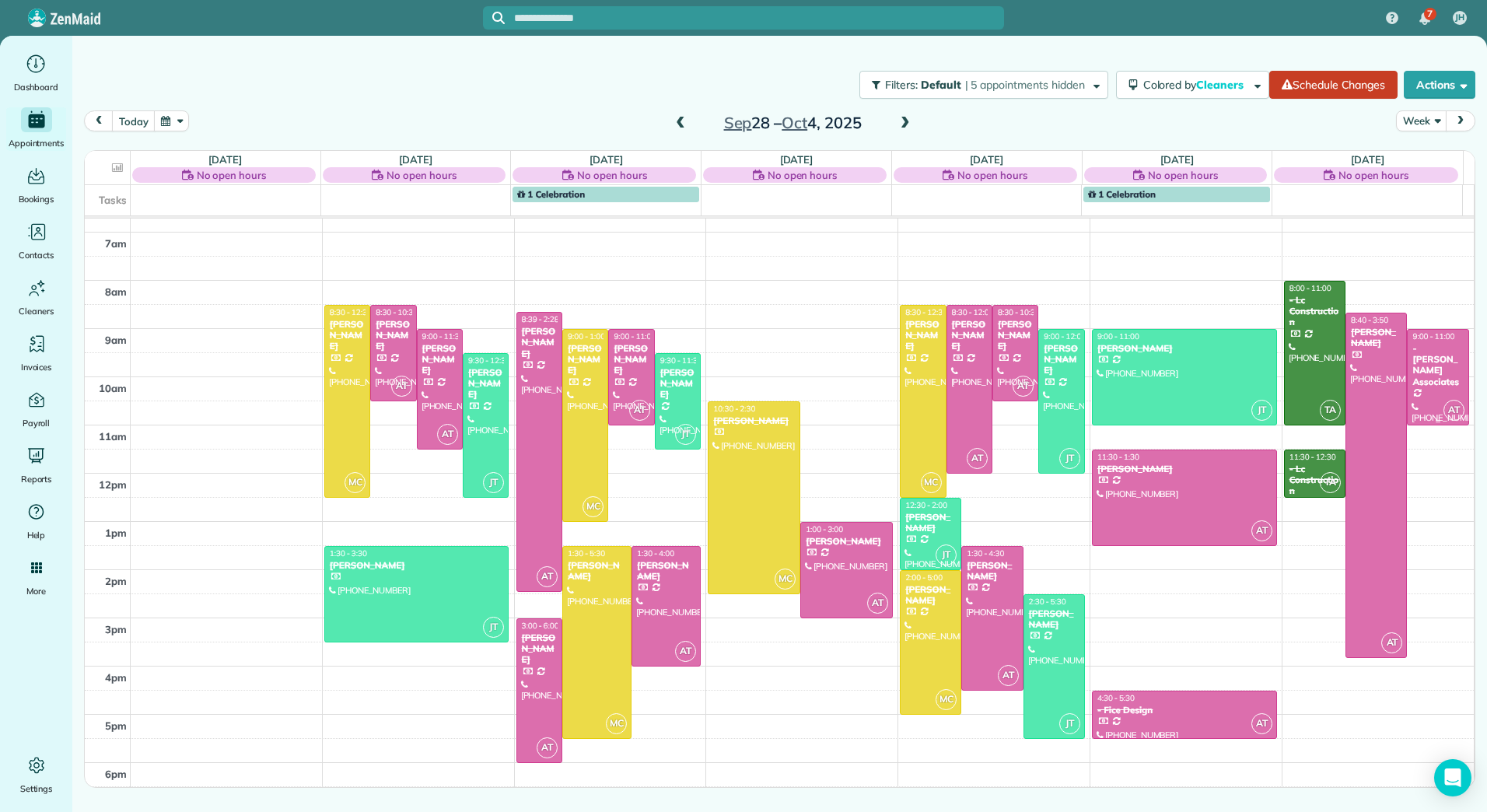
click at [1430, 385] on div at bounding box center [1437, 377] width 60 height 95
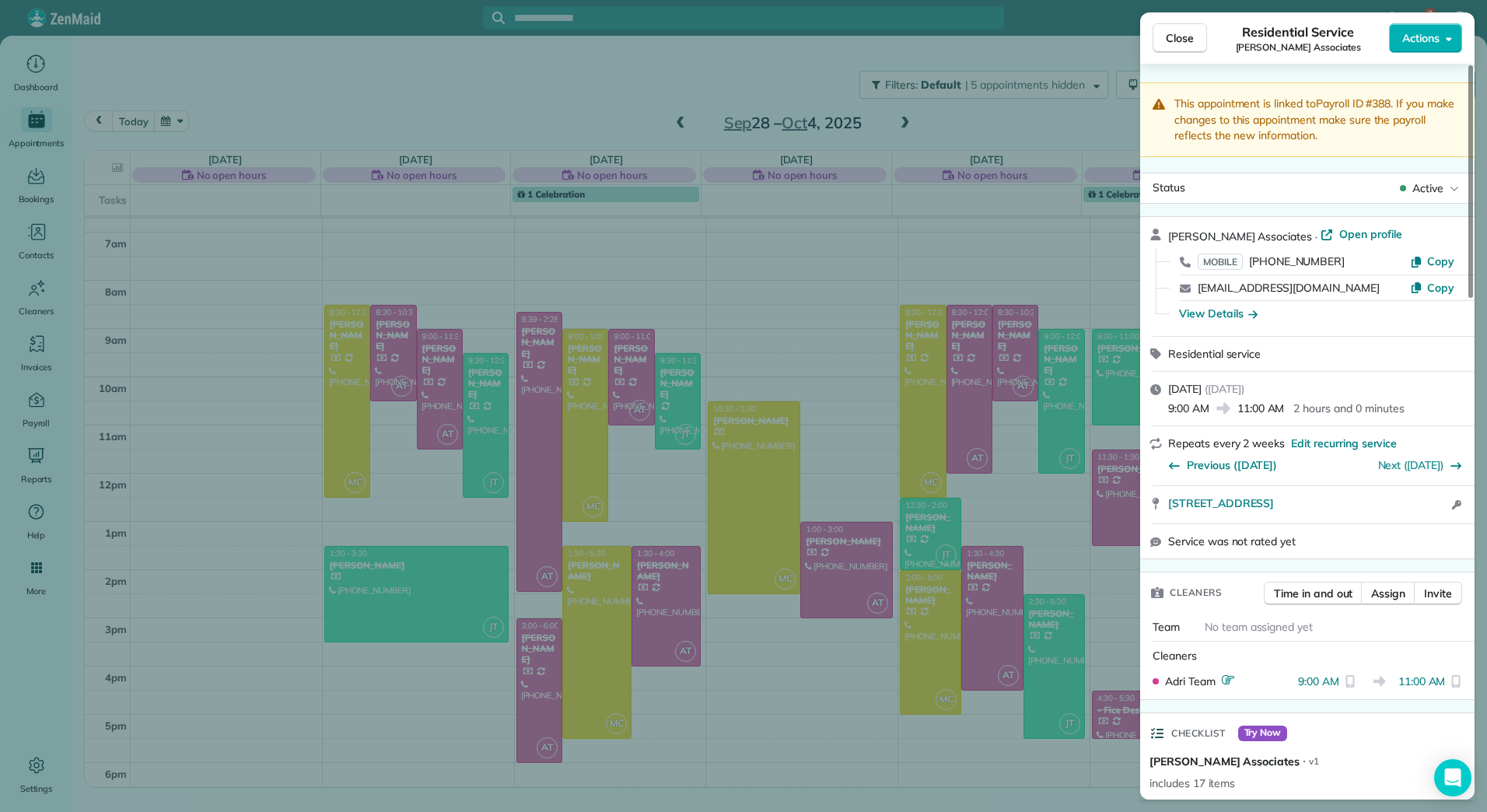
click at [1451, 41] on icon "button" at bounding box center [1449, 39] width 7 height 12
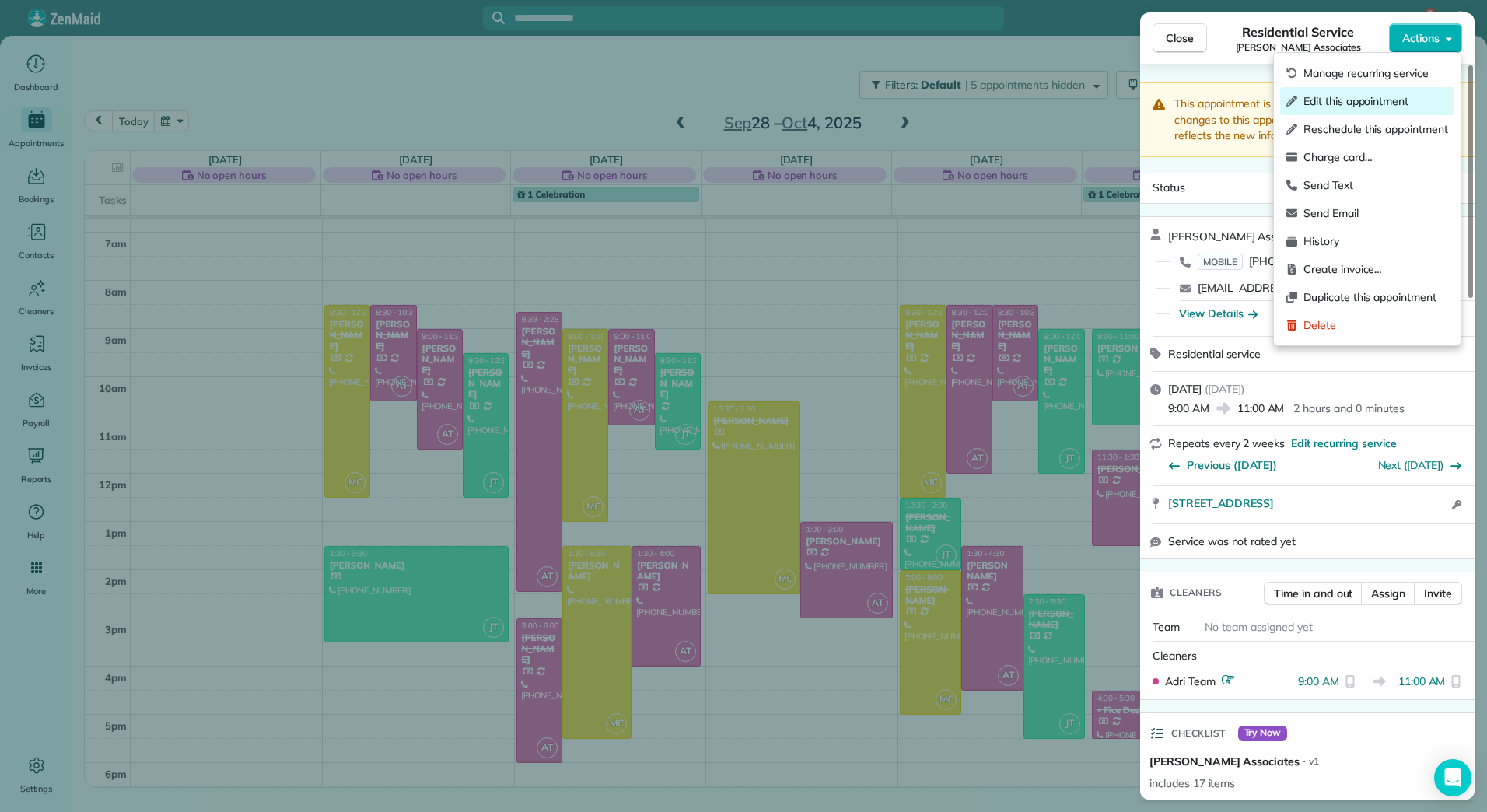
click at [1362, 105] on span "Edit this appointment" at bounding box center [1375, 101] width 145 height 16
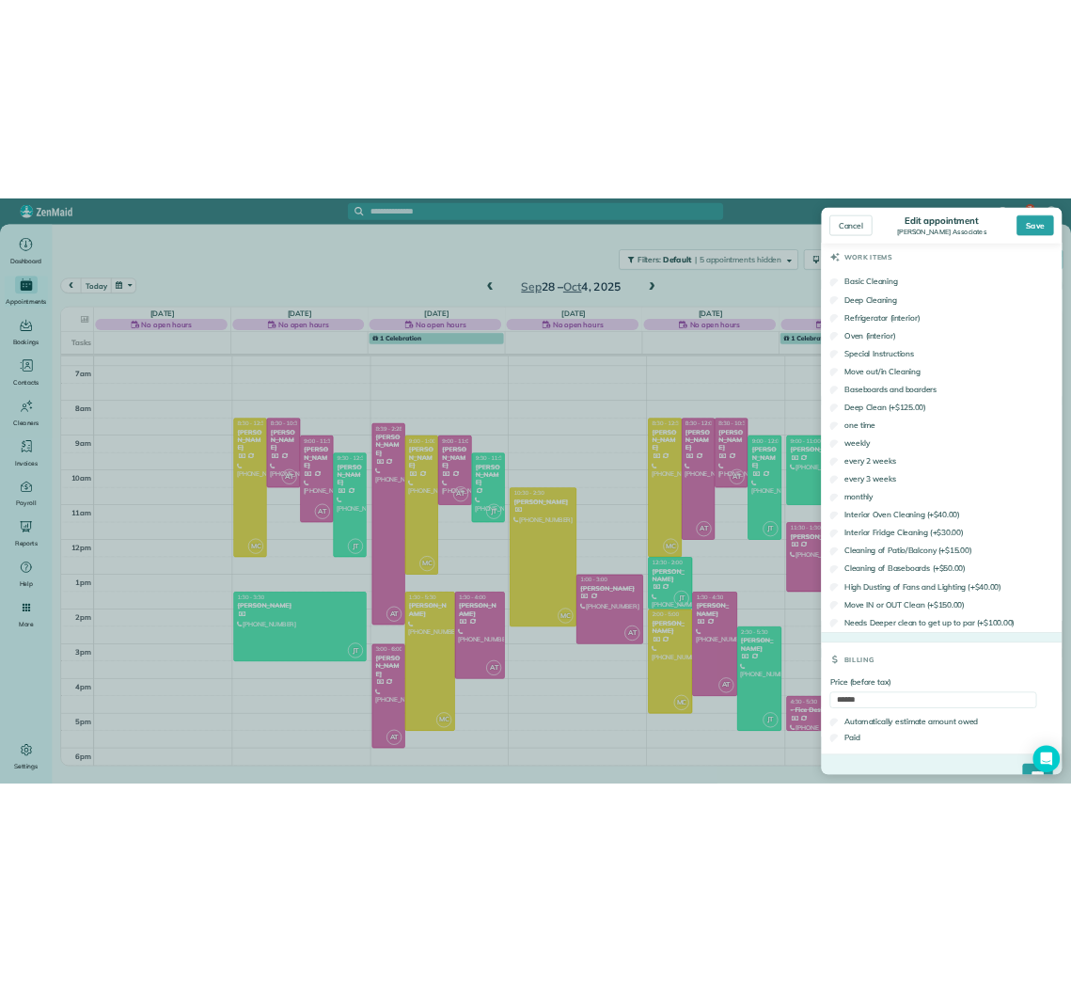
scroll to position [1096, 0]
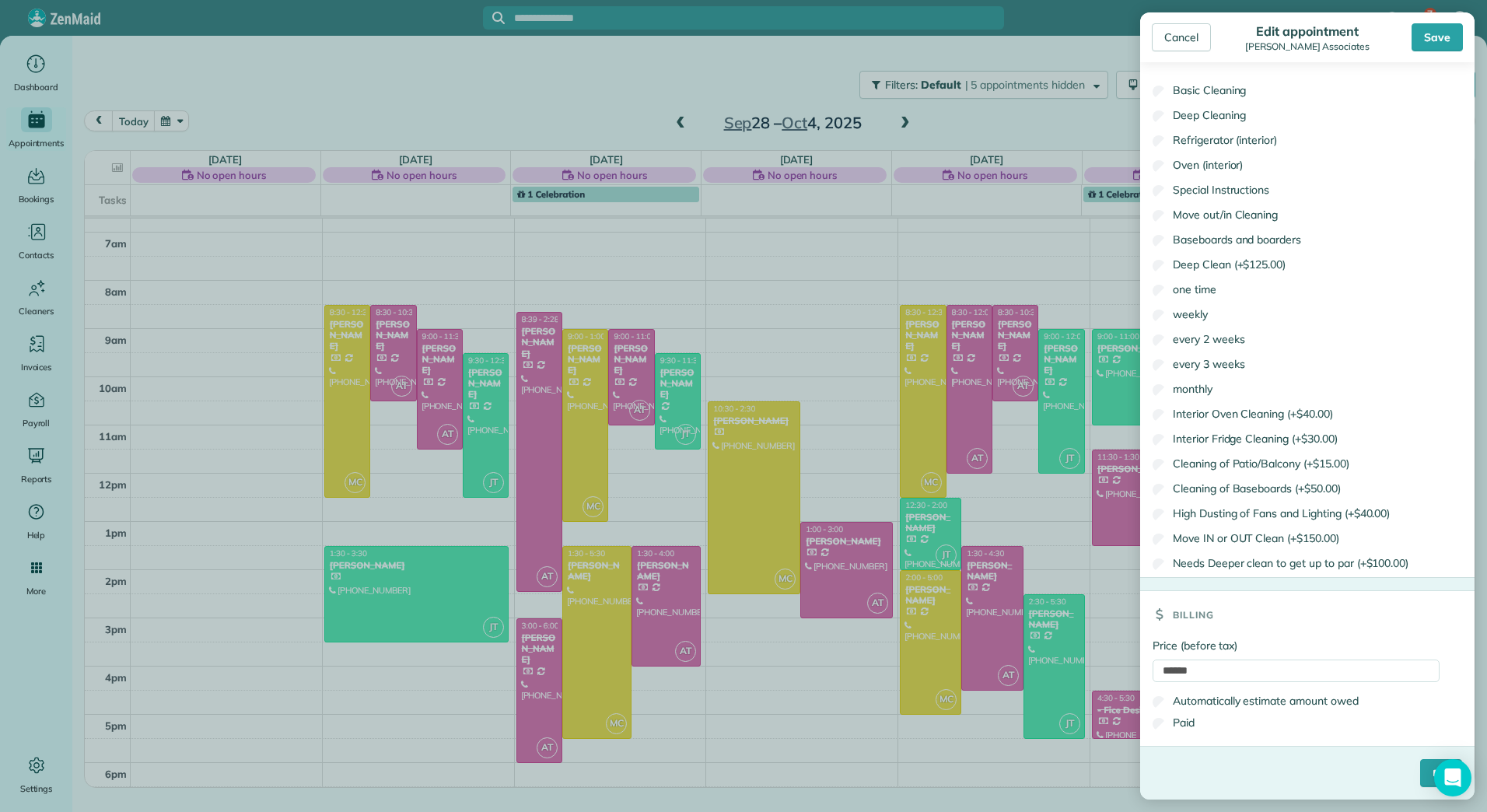
click at [1185, 723] on label "Paid" at bounding box center [1174, 722] width 42 height 16
click at [1420, 770] on input "****" at bounding box center [1441, 773] width 42 height 28
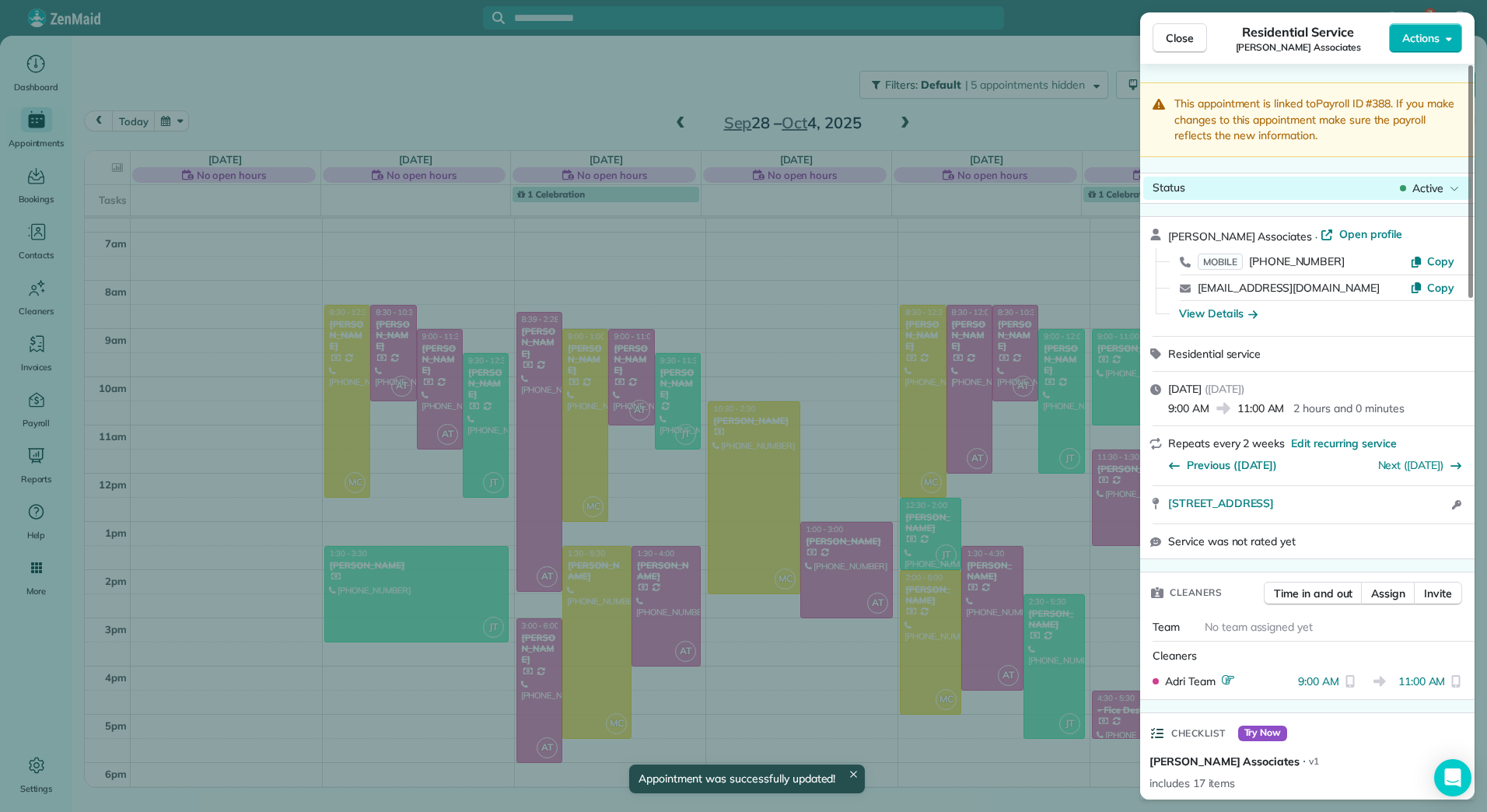
click at [1427, 185] on span "Active" at bounding box center [1428, 188] width 31 height 16
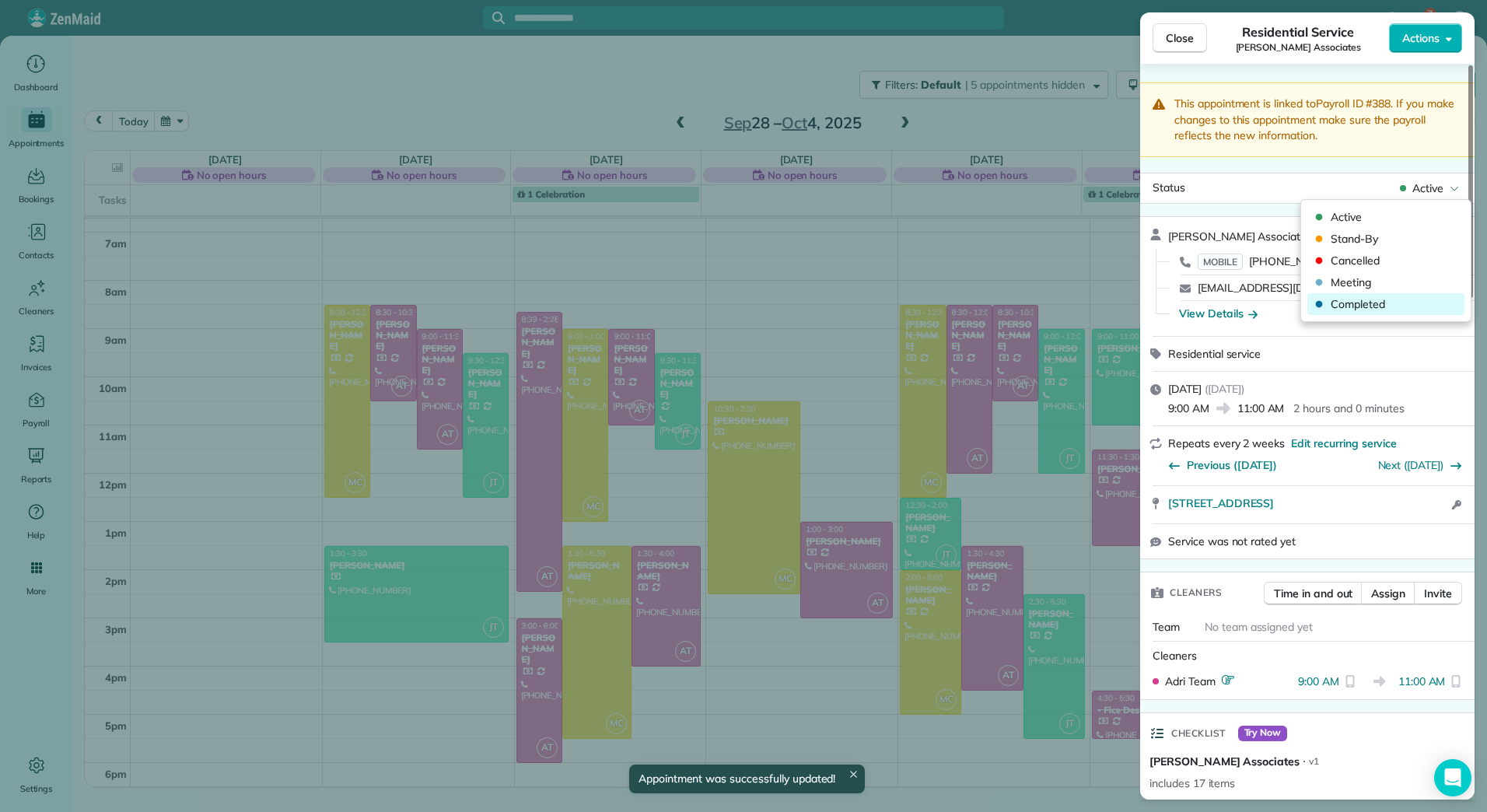
click at [1351, 305] on span "Completed" at bounding box center [1396, 303] width 131 height 16
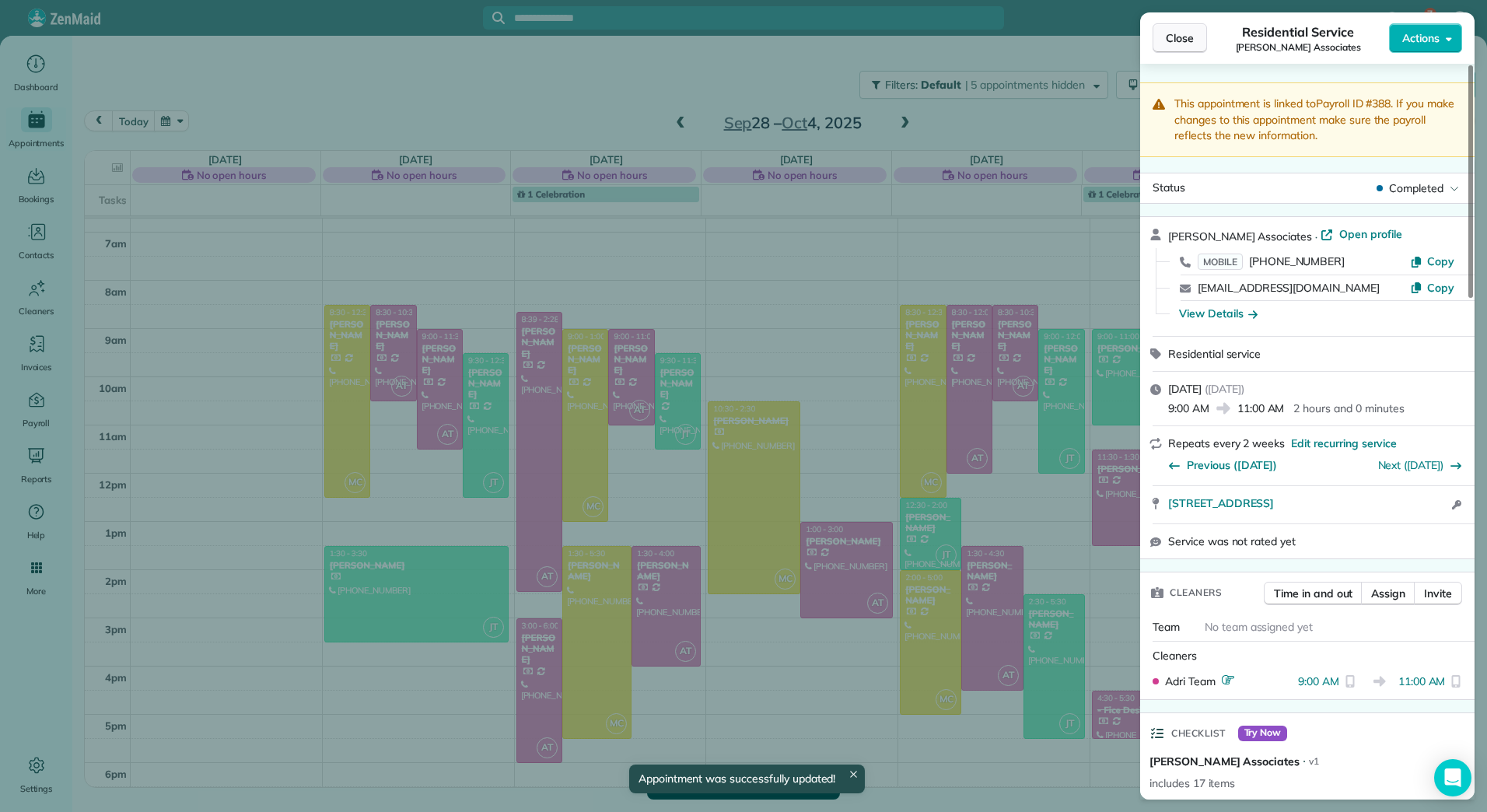
click at [1183, 28] on button "Close" at bounding box center [1180, 38] width 55 height 30
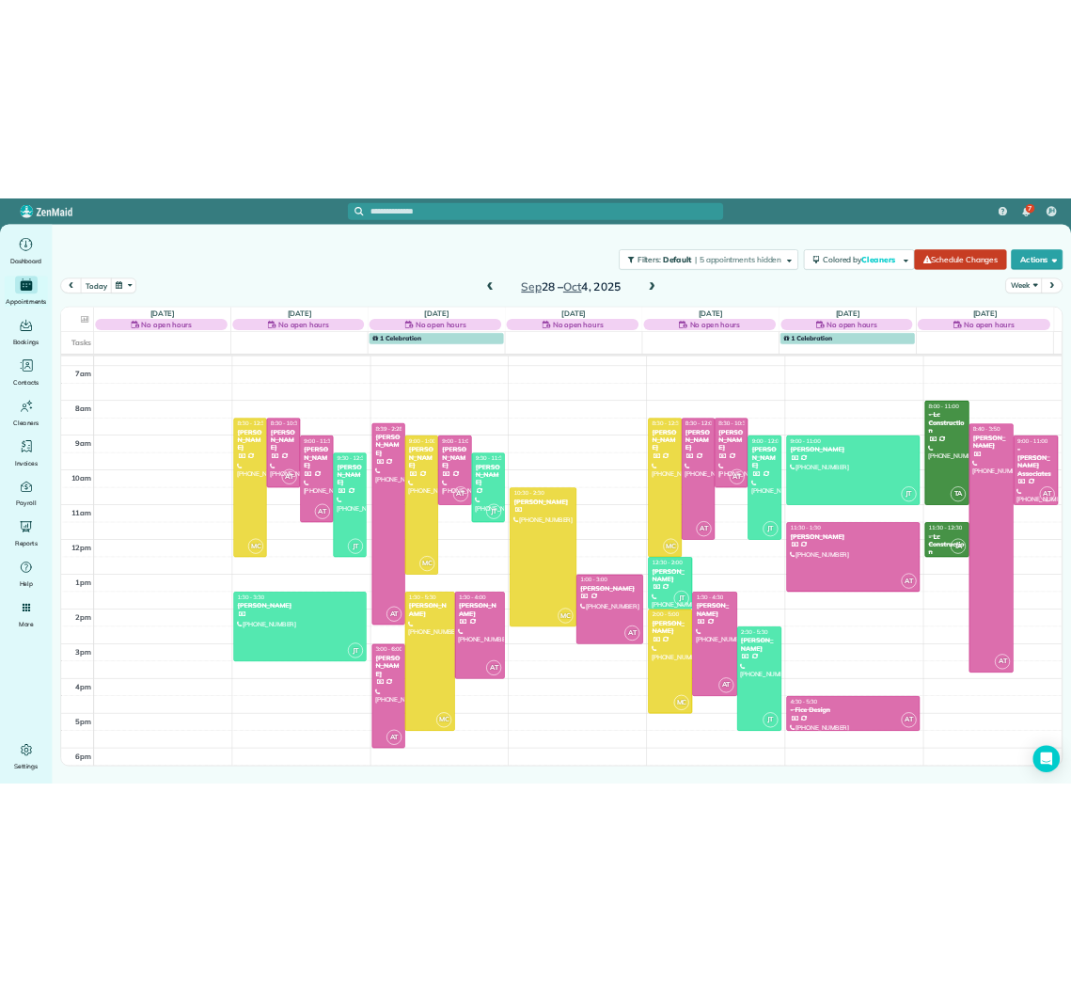
scroll to position [115, 0]
